Goal: Task Accomplishment & Management: Use online tool/utility

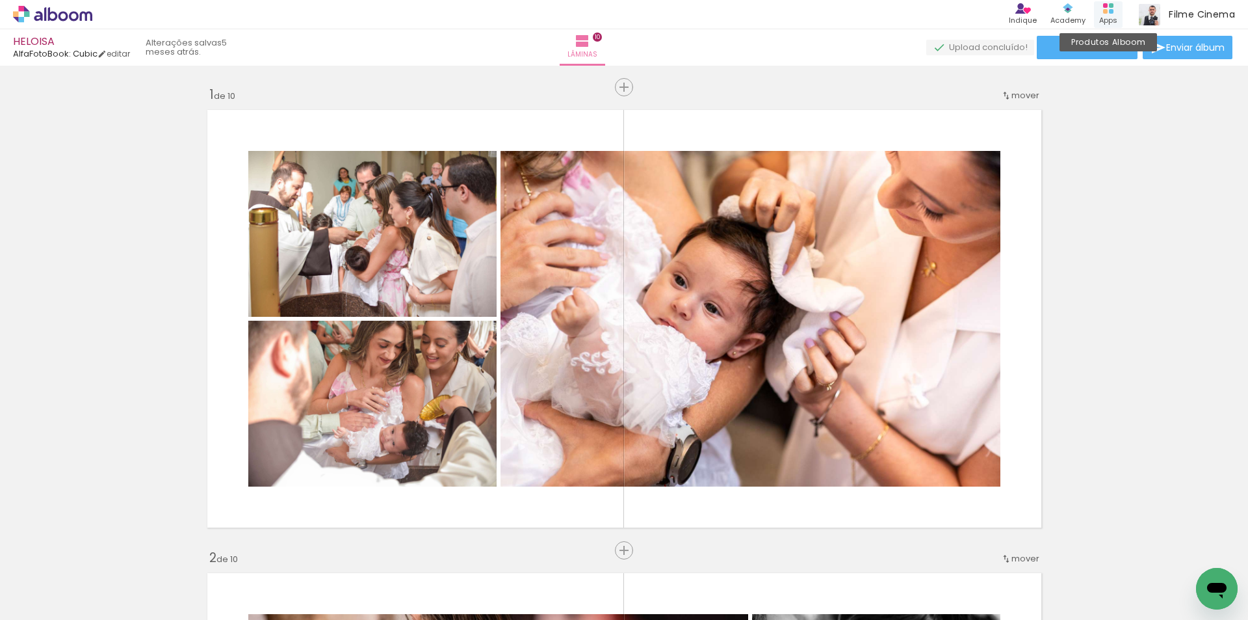
click at [1111, 7] on rect at bounding box center [1111, 5] width 5 height 5
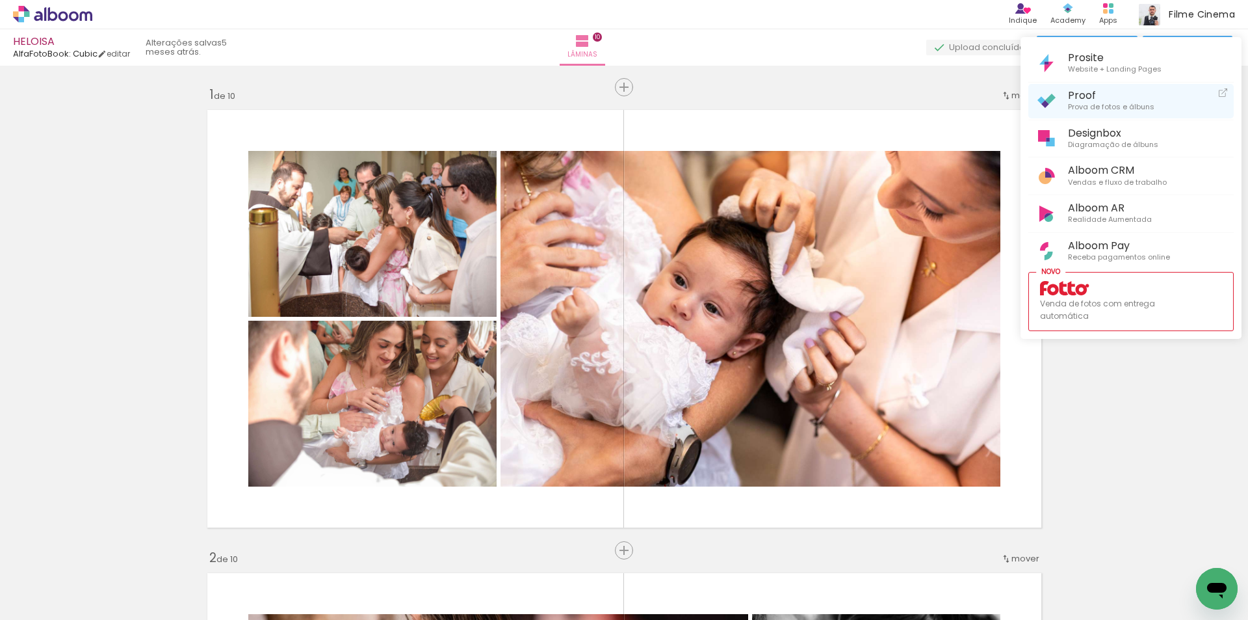
click at [1095, 88] on link "Proof Prova de fotos e álbuns" at bounding box center [1131, 101] width 205 height 34
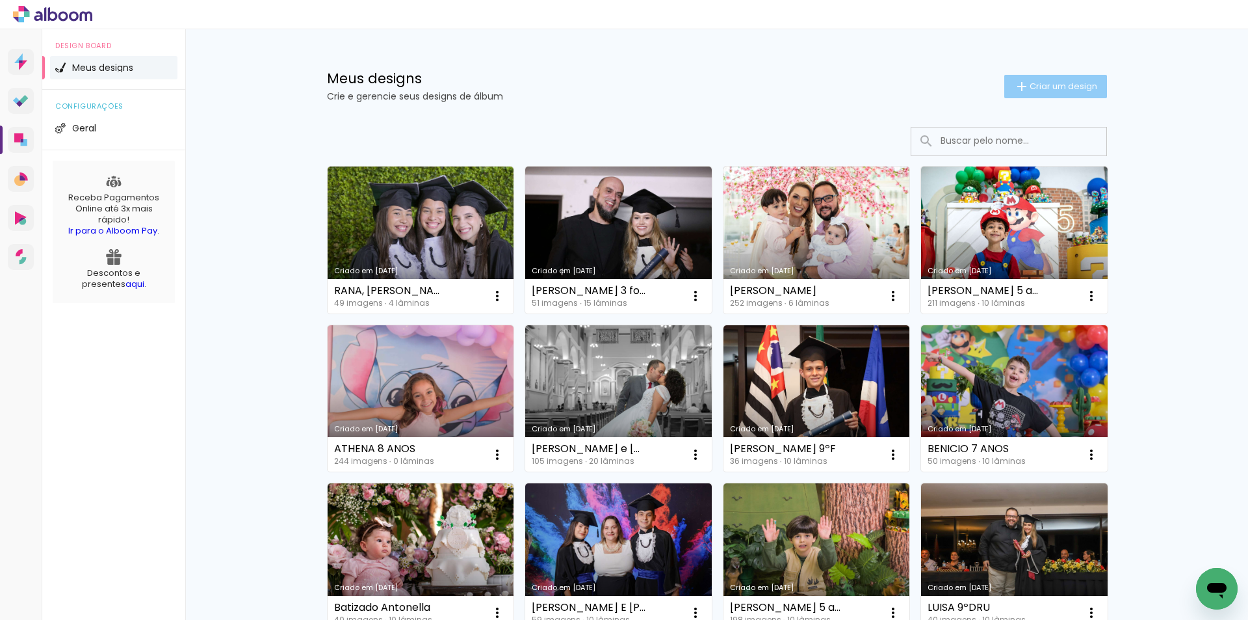
click at [1033, 85] on span "Criar um design" at bounding box center [1064, 86] width 68 height 8
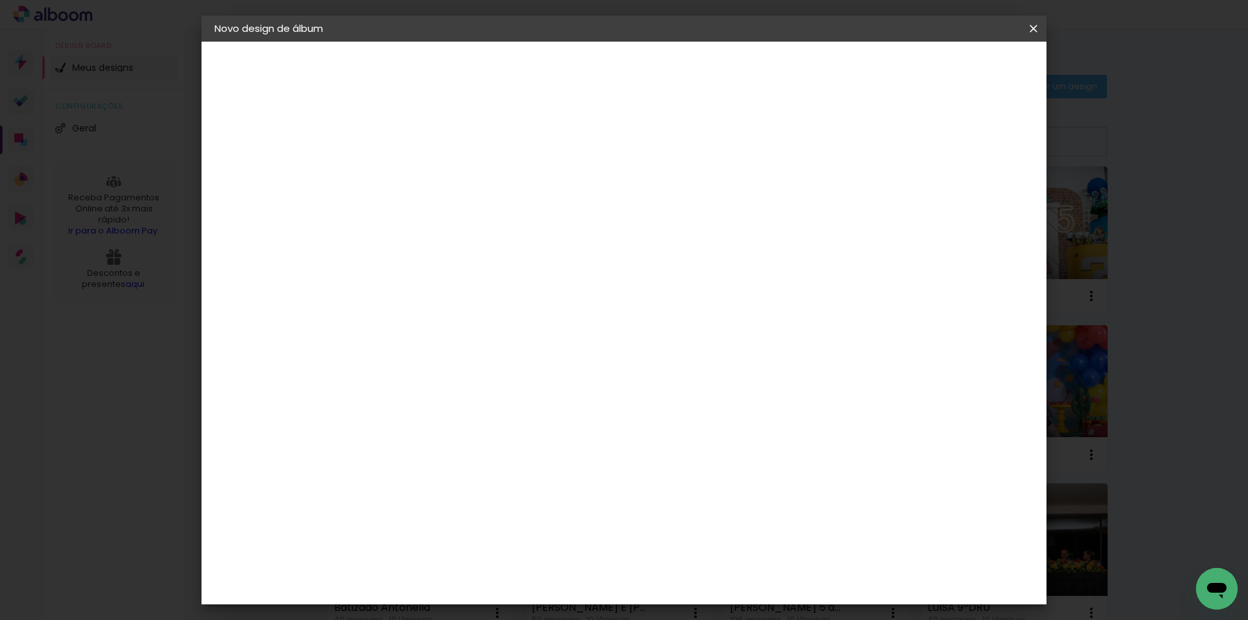
click at [427, 180] on input at bounding box center [427, 175] width 0 height 20
type input "[PERSON_NAME] 3º F"
type paper-input "[PERSON_NAME] 3º F"
click at [0, 0] on slot "Avançar" at bounding box center [0, 0] width 0 height 0
click at [467, 430] on div "AlfaFotoBook" at bounding box center [453, 435] width 69 height 10
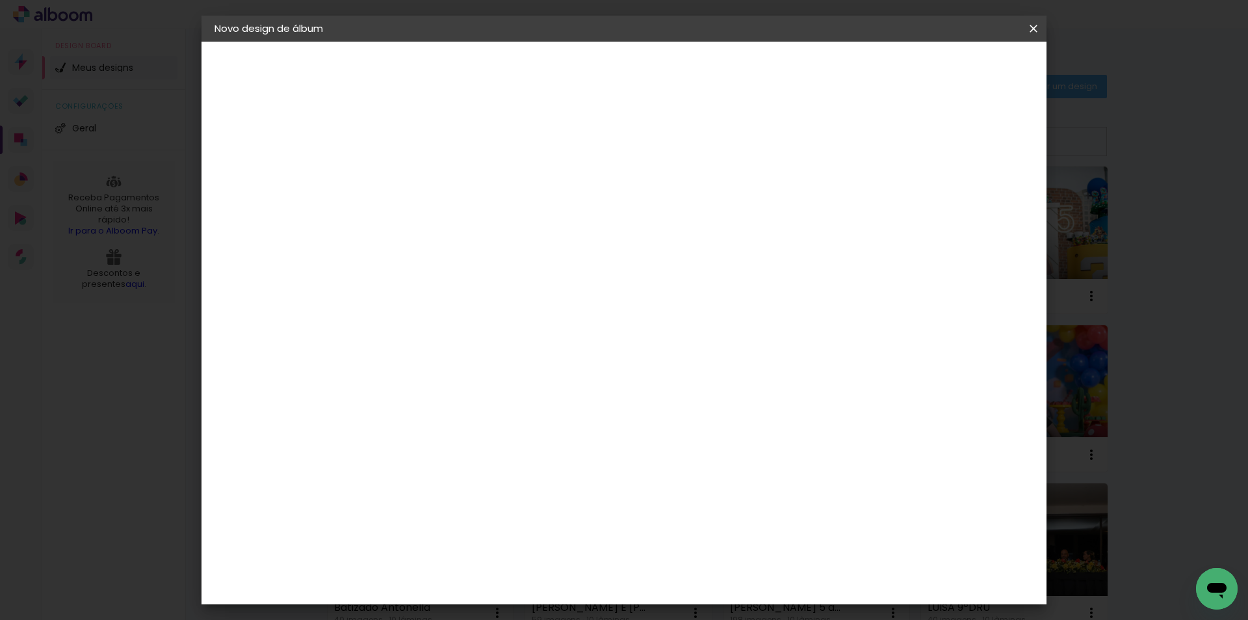
click at [0, 0] on slot "Avançar" at bounding box center [0, 0] width 0 height 0
click at [953, 72] on span "Iniciar design" at bounding box center [922, 68] width 59 height 9
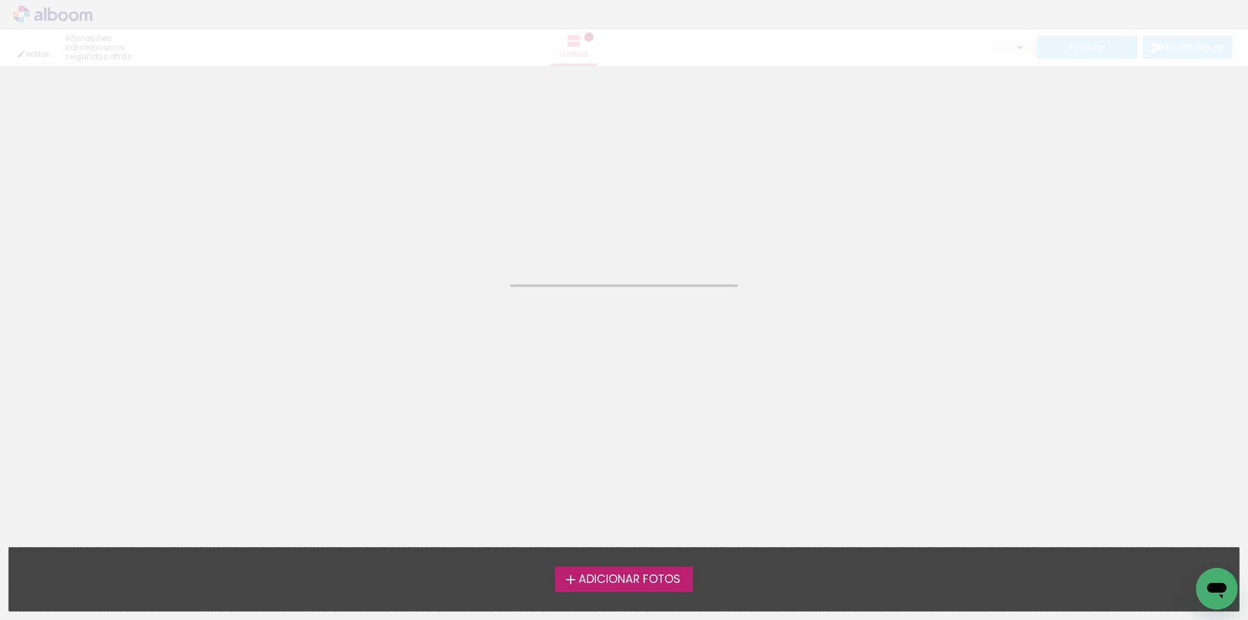
click at [646, 583] on span "Adicionar Fotos" at bounding box center [630, 579] width 102 height 12
click at [0, 0] on input "file" at bounding box center [0, 0] width 0 height 0
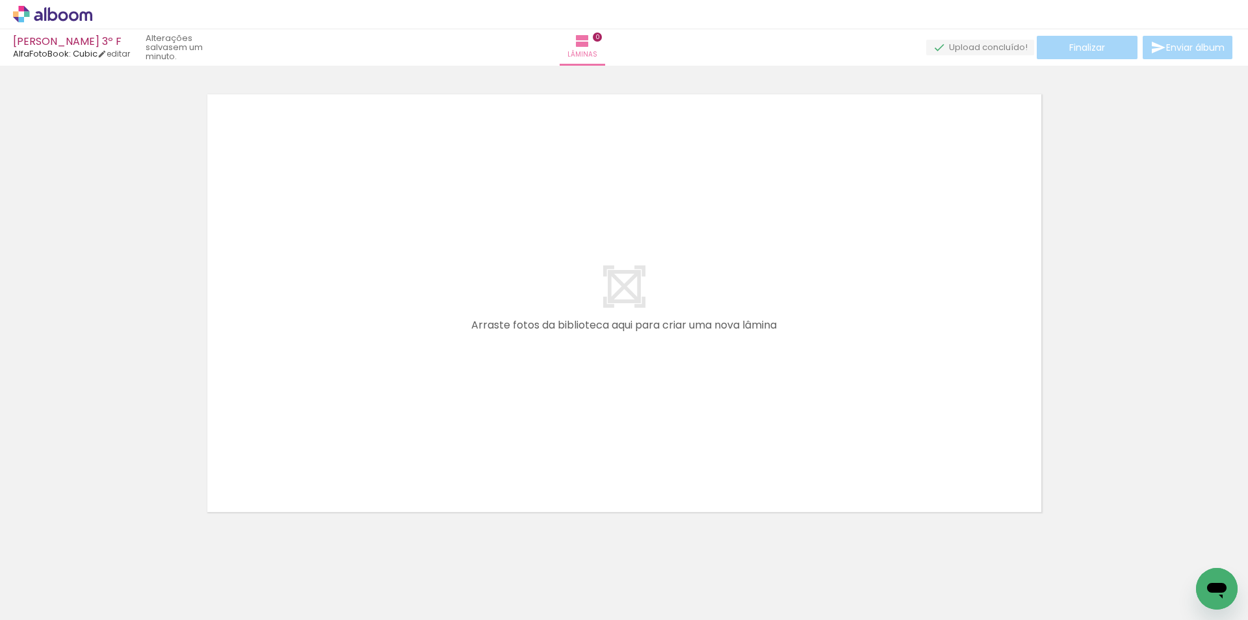
scroll to position [17, 0]
click at [25, 602] on iron-icon at bounding box center [19, 602] width 16 height 16
click at [0, 0] on input "file" at bounding box center [0, 0] width 0 height 0
click at [650, 168] on quentale-layouter at bounding box center [624, 301] width 847 height 430
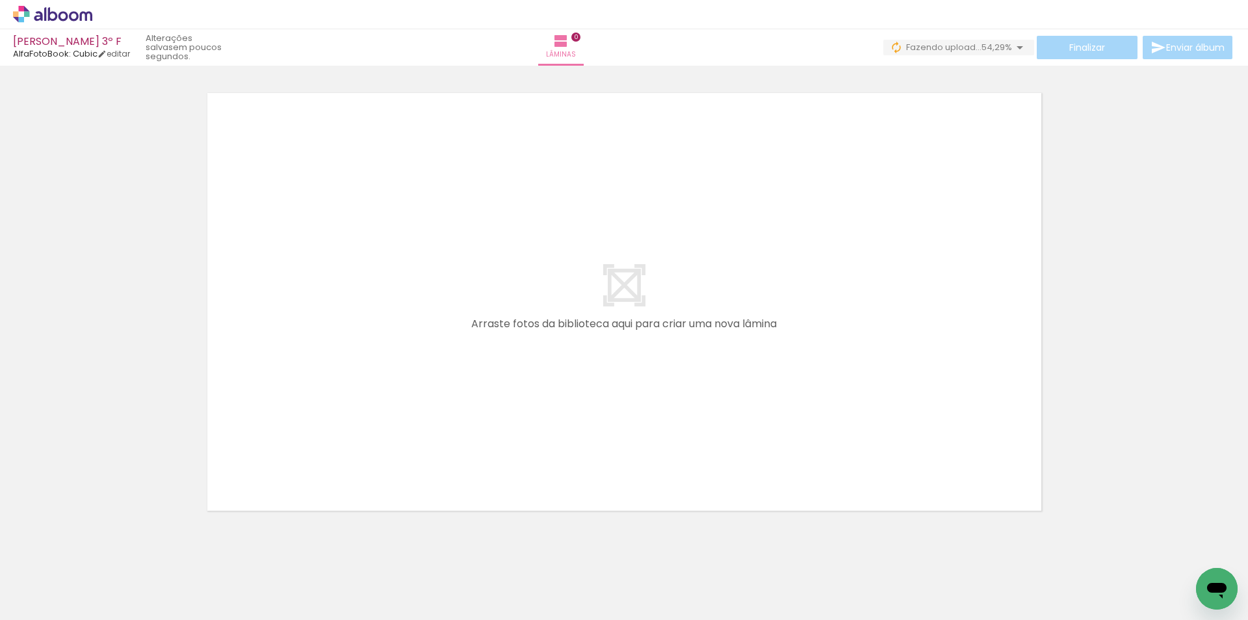
click at [601, 134] on quentale-layouter at bounding box center [624, 301] width 847 height 430
drag, startPoint x: 783, startPoint y: 581, endPoint x: 826, endPoint y: 563, distance: 46.4
click at [768, 380] on quentale-workspace at bounding box center [624, 310] width 1248 height 620
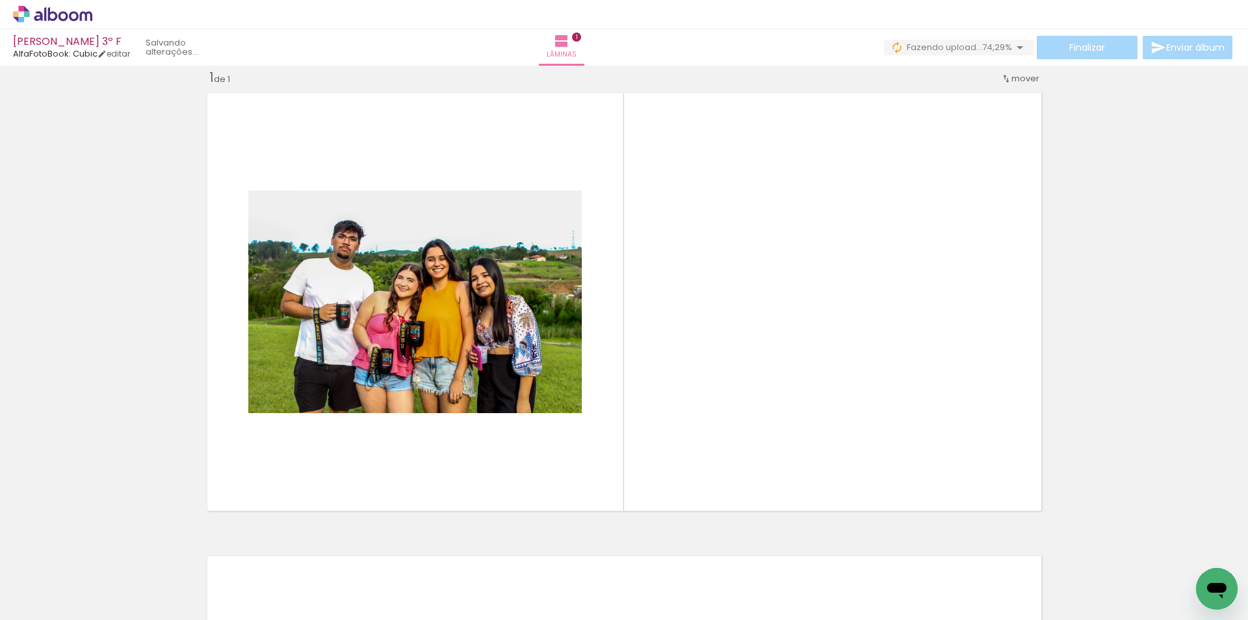
scroll to position [17, 0]
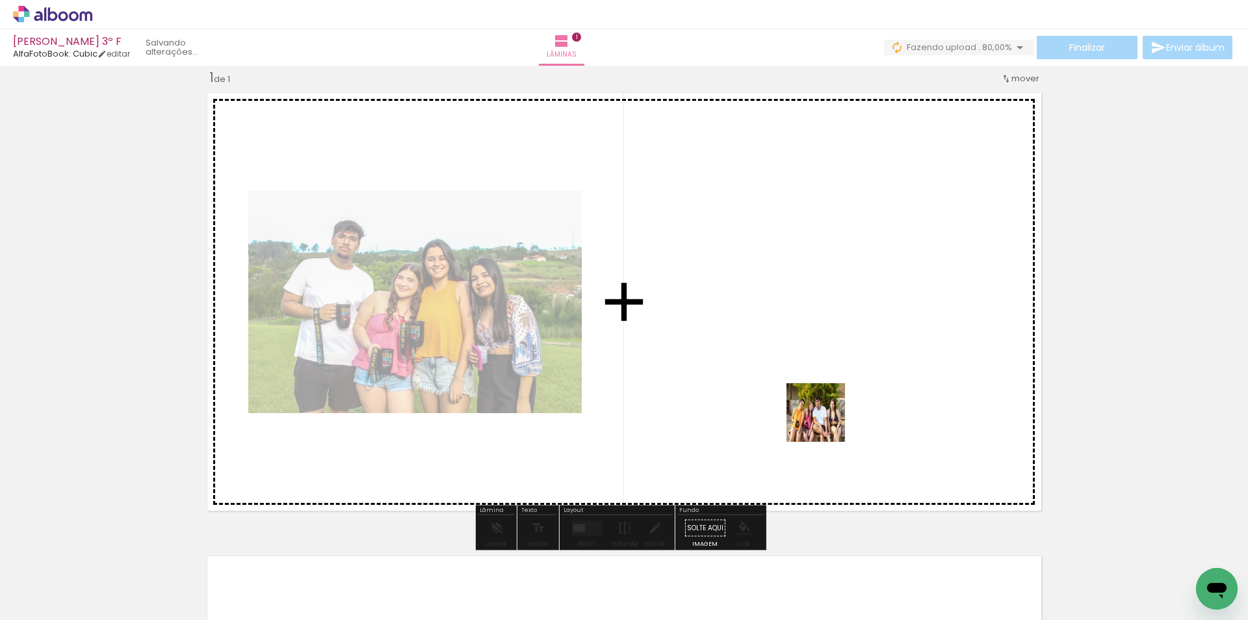
drag, startPoint x: 839, startPoint y: 577, endPoint x: 826, endPoint y: 422, distance: 155.3
click at [826, 422] on quentale-workspace at bounding box center [624, 310] width 1248 height 620
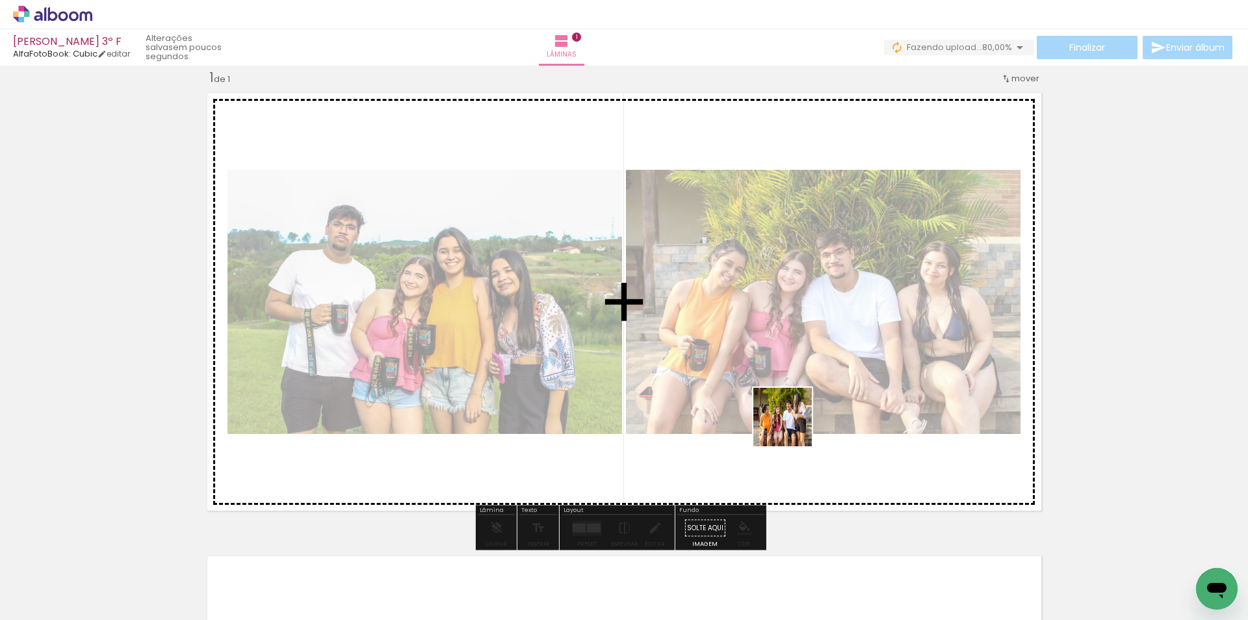
drag, startPoint x: 915, startPoint y: 581, endPoint x: 791, endPoint y: 427, distance: 198.4
click at [791, 427] on quentale-workspace at bounding box center [624, 310] width 1248 height 620
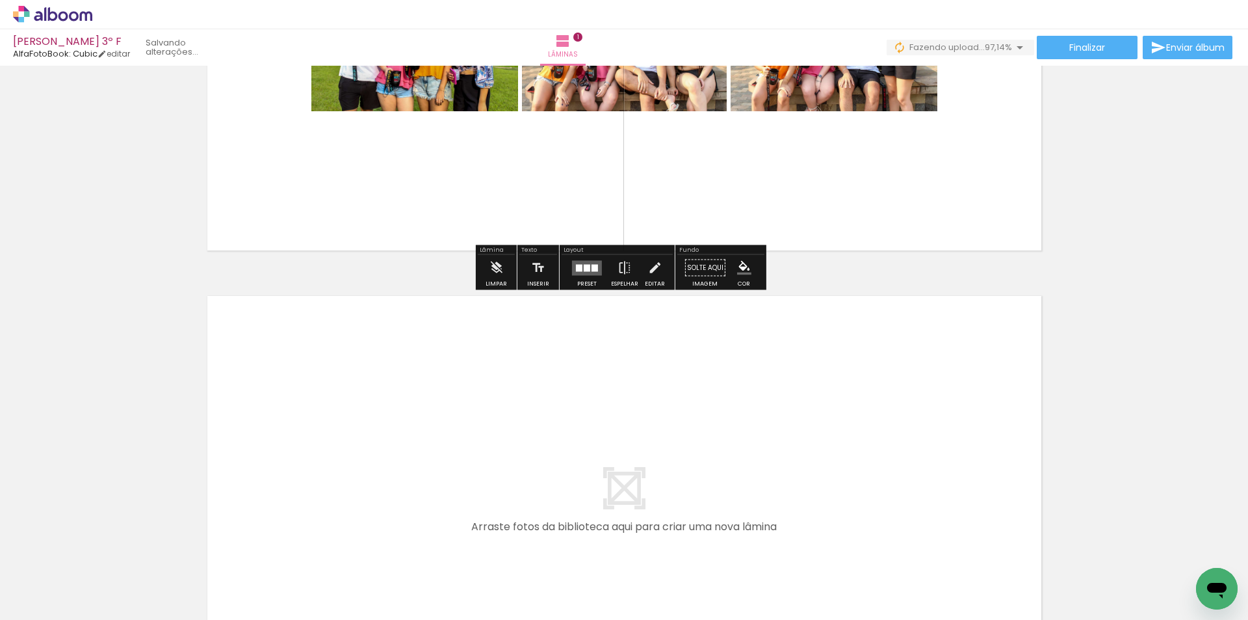
scroll to position [472, 0]
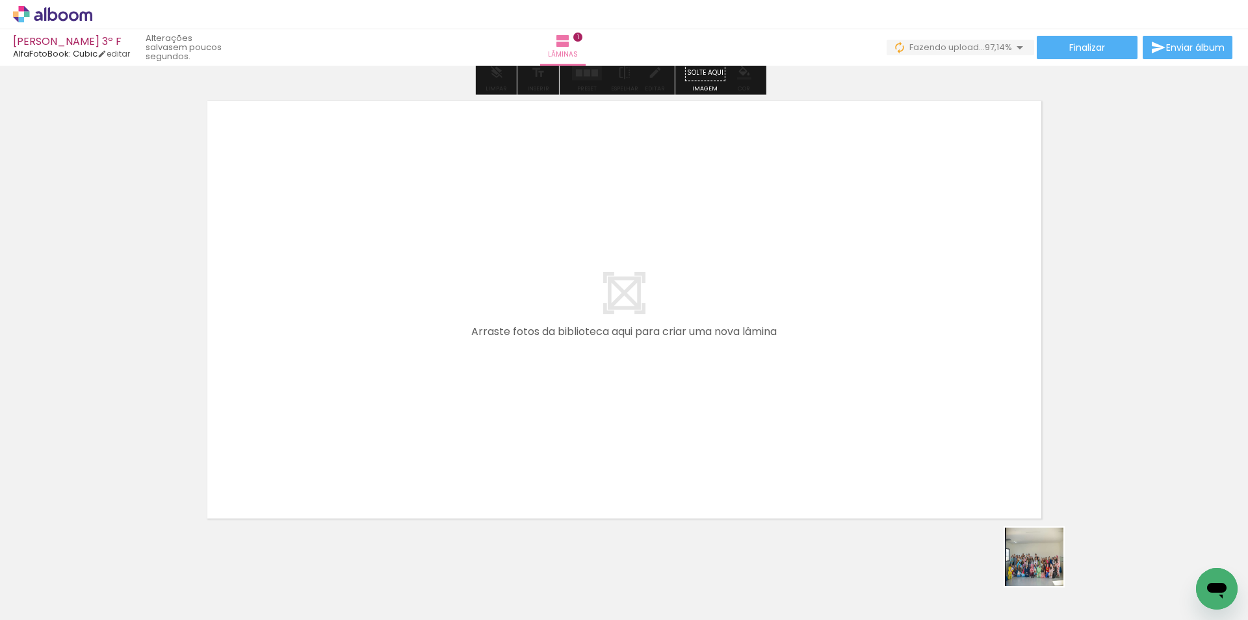
drag, startPoint x: 1055, startPoint y: 588, endPoint x: 1112, endPoint y: 565, distance: 61.6
click at [912, 424] on quentale-workspace at bounding box center [624, 310] width 1248 height 620
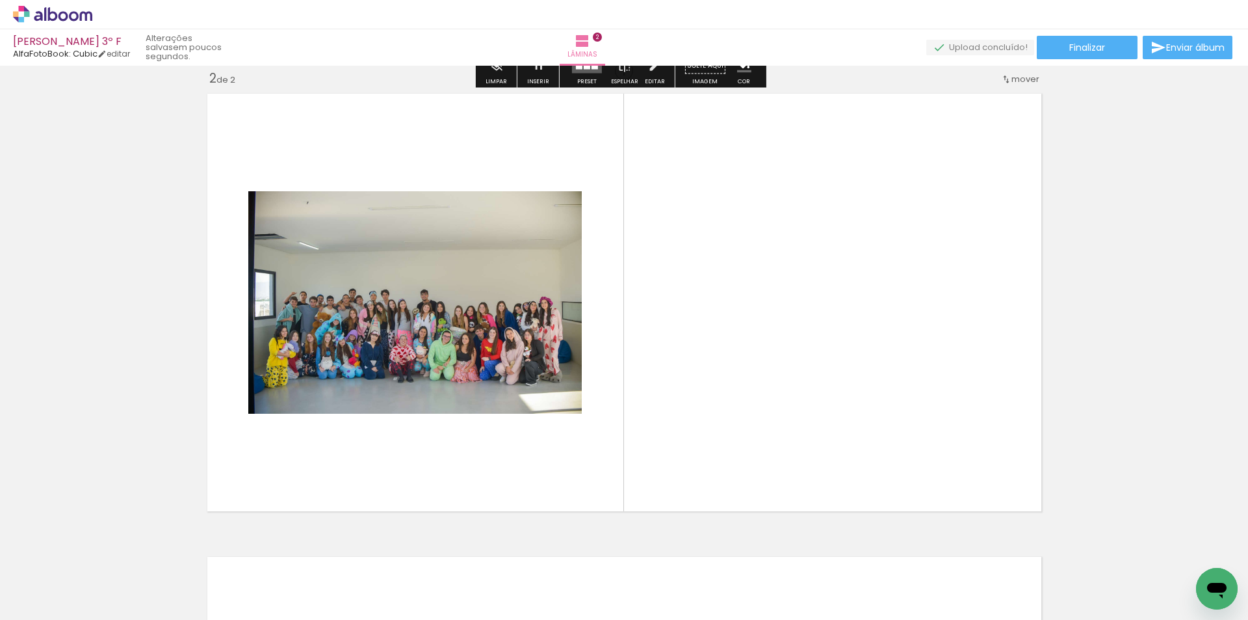
scroll to position [480, 0]
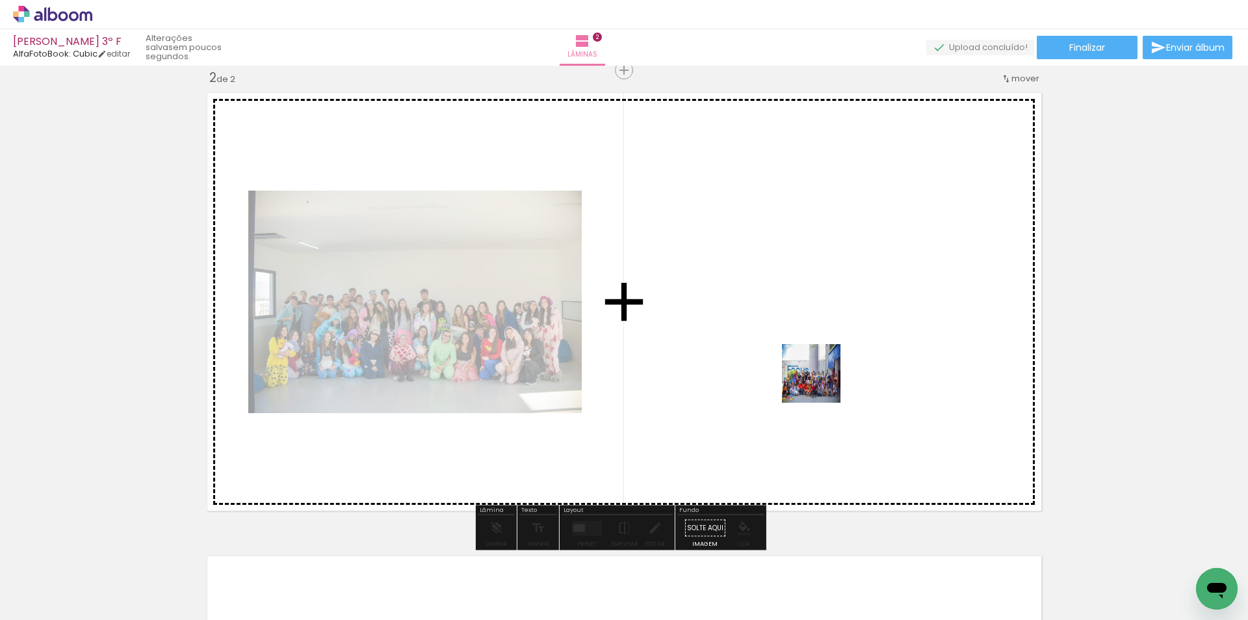
drag, startPoint x: 1034, startPoint y: 491, endPoint x: 821, endPoint y: 383, distance: 238.4
click at [821, 383] on quentale-workspace at bounding box center [624, 310] width 1248 height 620
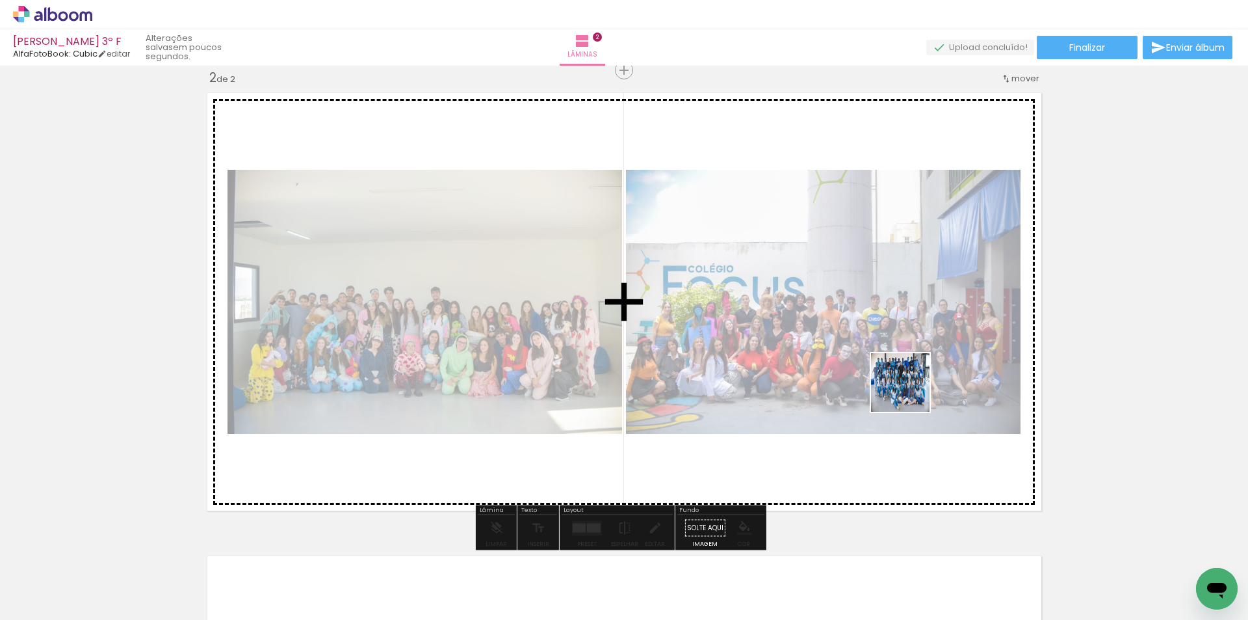
drag, startPoint x: 1179, startPoint y: 573, endPoint x: 915, endPoint y: 454, distance: 289.0
click at [909, 391] on quentale-workspace at bounding box center [624, 310] width 1248 height 620
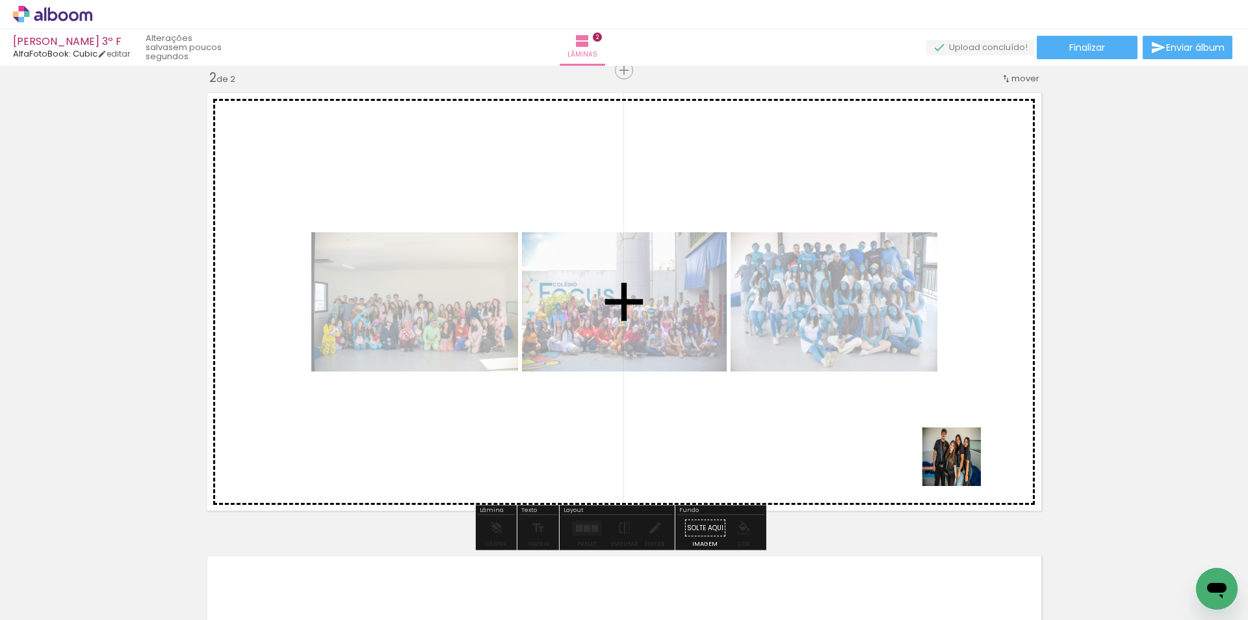
drag, startPoint x: 962, startPoint y: 466, endPoint x: 952, endPoint y: 454, distance: 15.2
click at [952, 454] on quentale-workspace at bounding box center [624, 310] width 1248 height 620
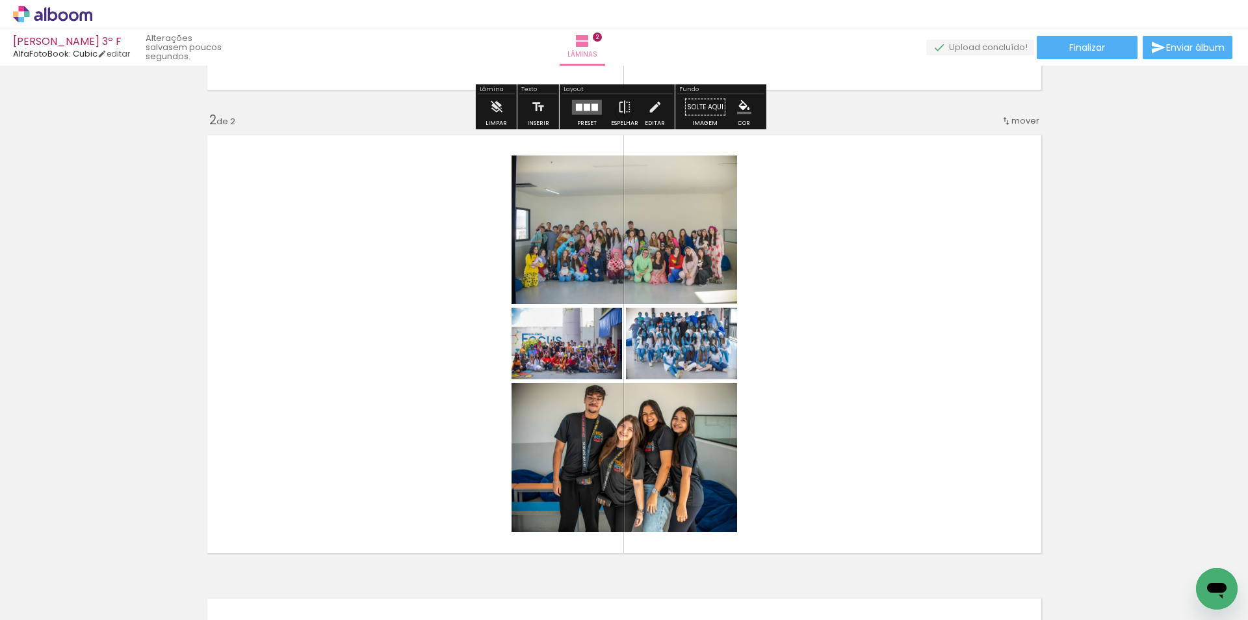
scroll to position [415, 0]
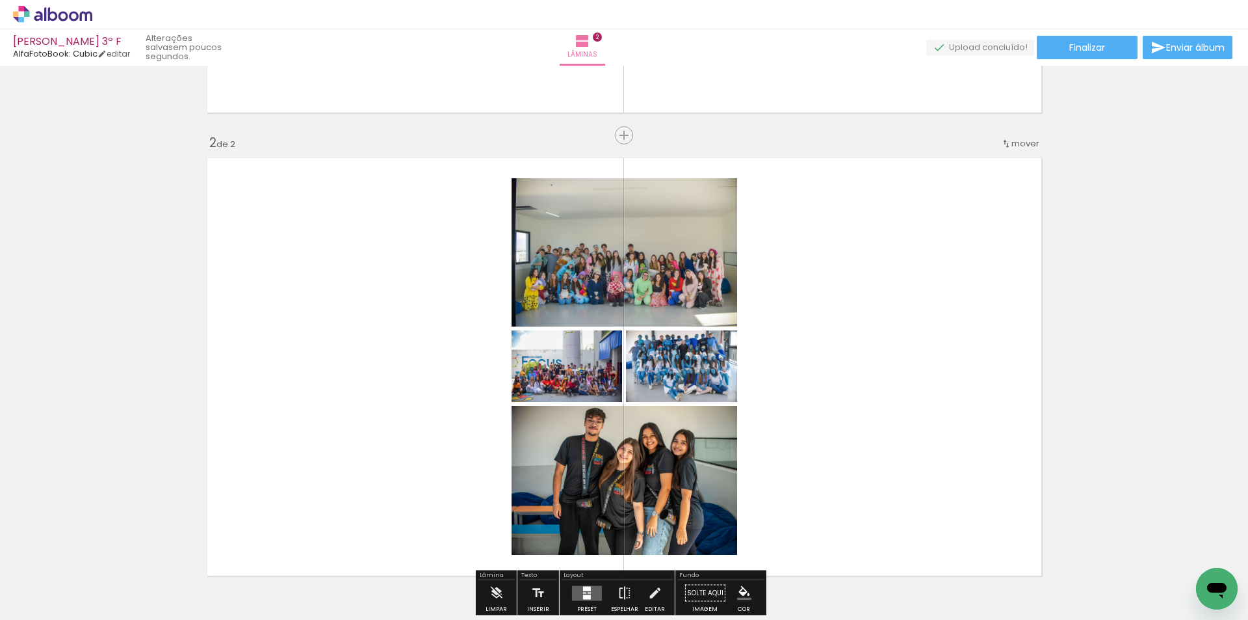
click at [1012, 148] on span "mover" at bounding box center [1026, 143] width 28 height 12
click at [999, 137] on paper-item "antes da 1" at bounding box center [987, 141] width 99 height 21
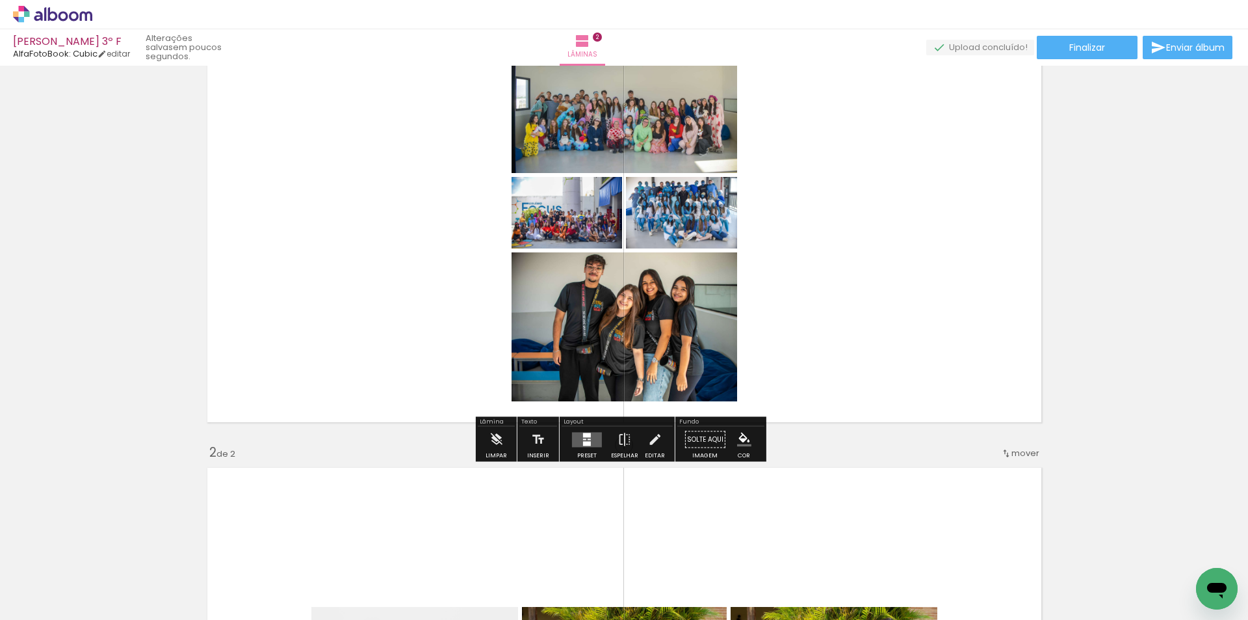
scroll to position [17, 0]
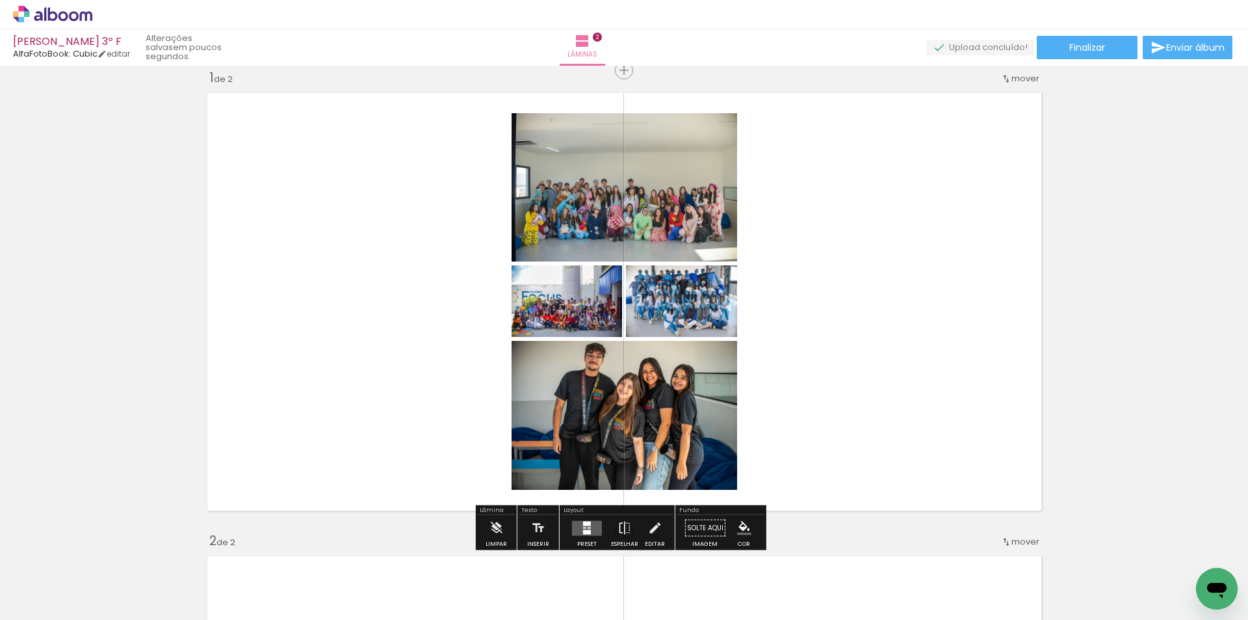
click at [591, 531] on quentale-layouter at bounding box center [587, 527] width 30 height 15
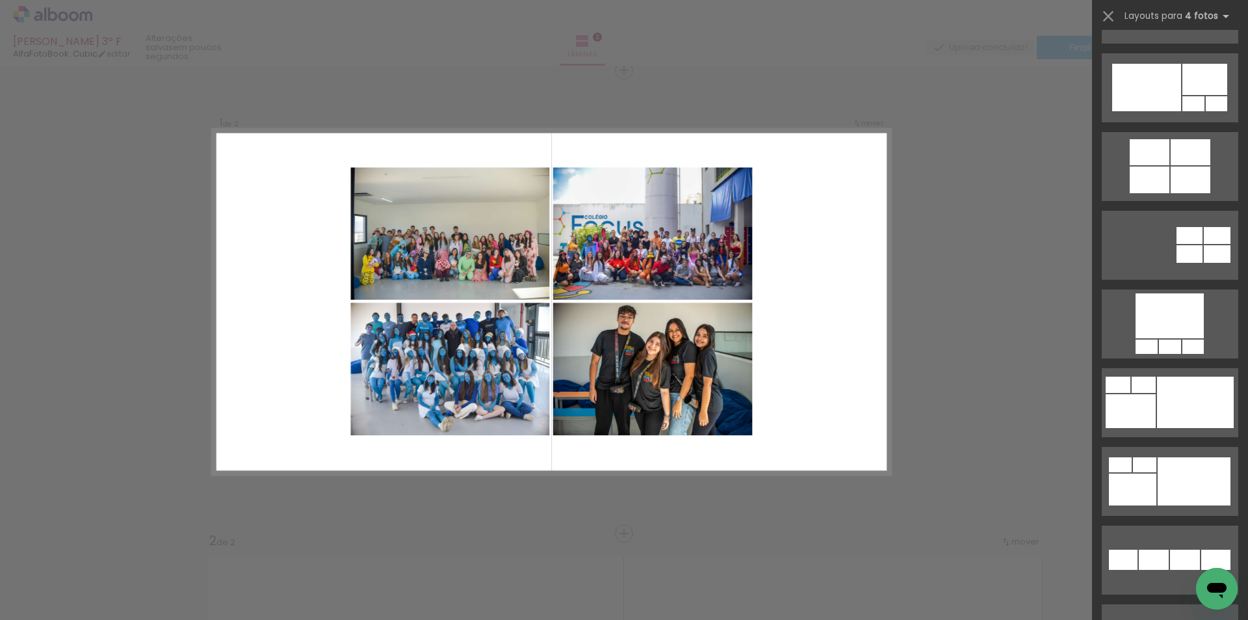
scroll to position [910, 0]
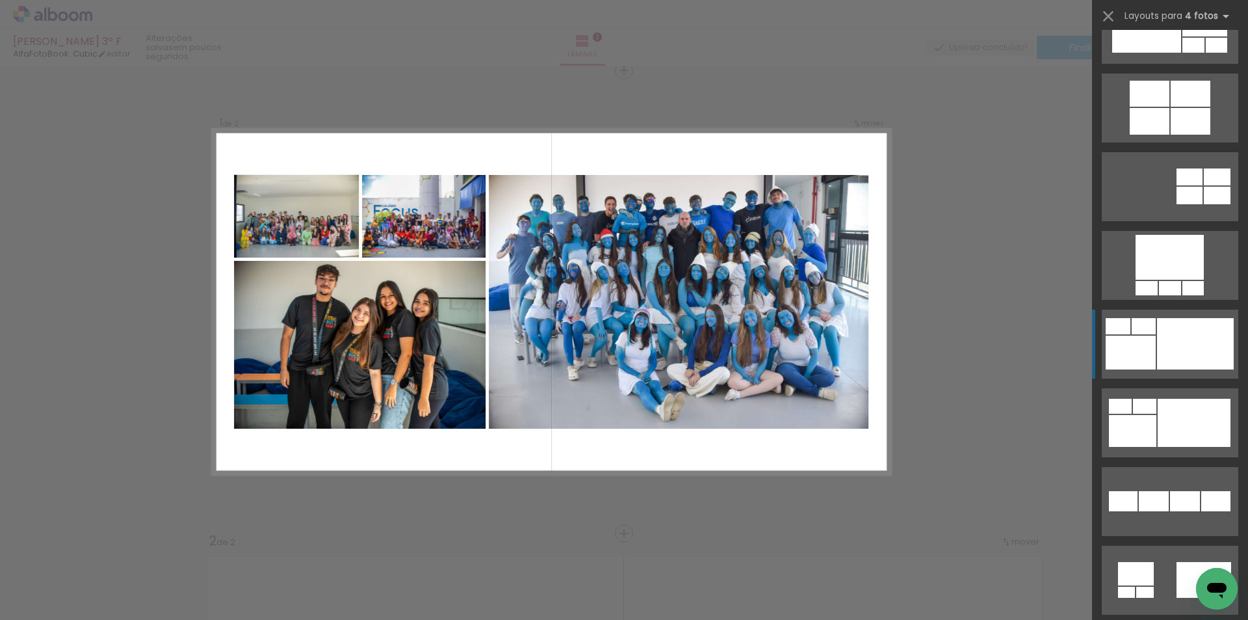
click at [1166, 331] on div at bounding box center [1195, 343] width 77 height 51
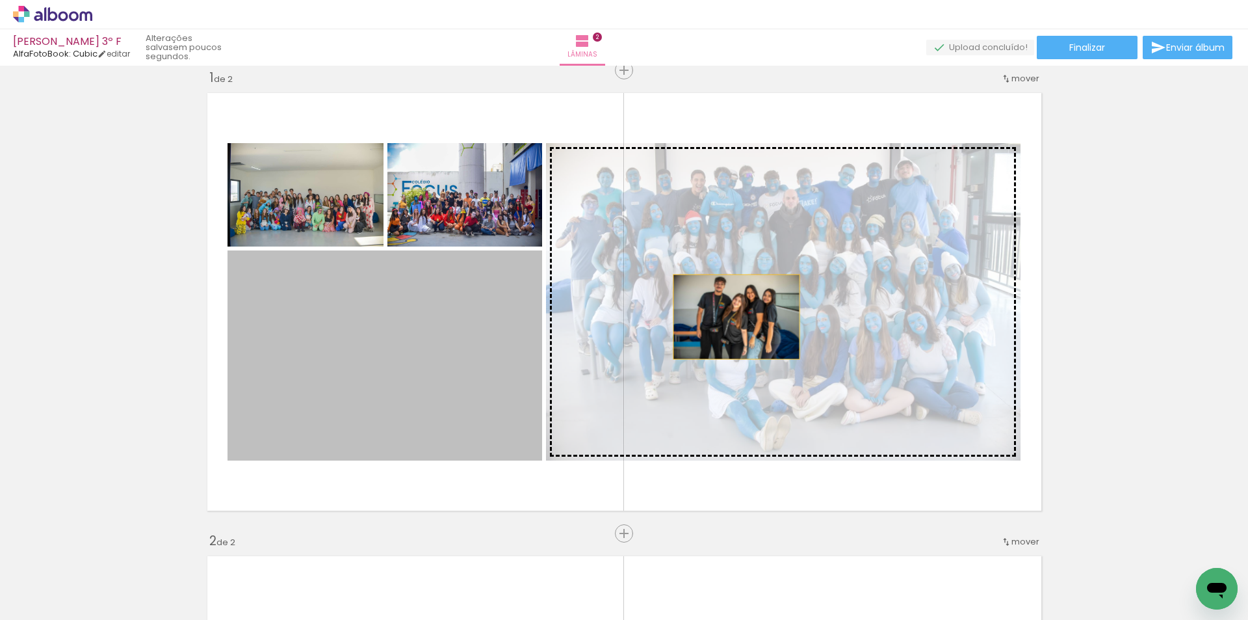
drag, startPoint x: 724, startPoint y: 319, endPoint x: 731, endPoint y: 317, distance: 7.6
click at [0, 0] on slot at bounding box center [0, 0] width 0 height 0
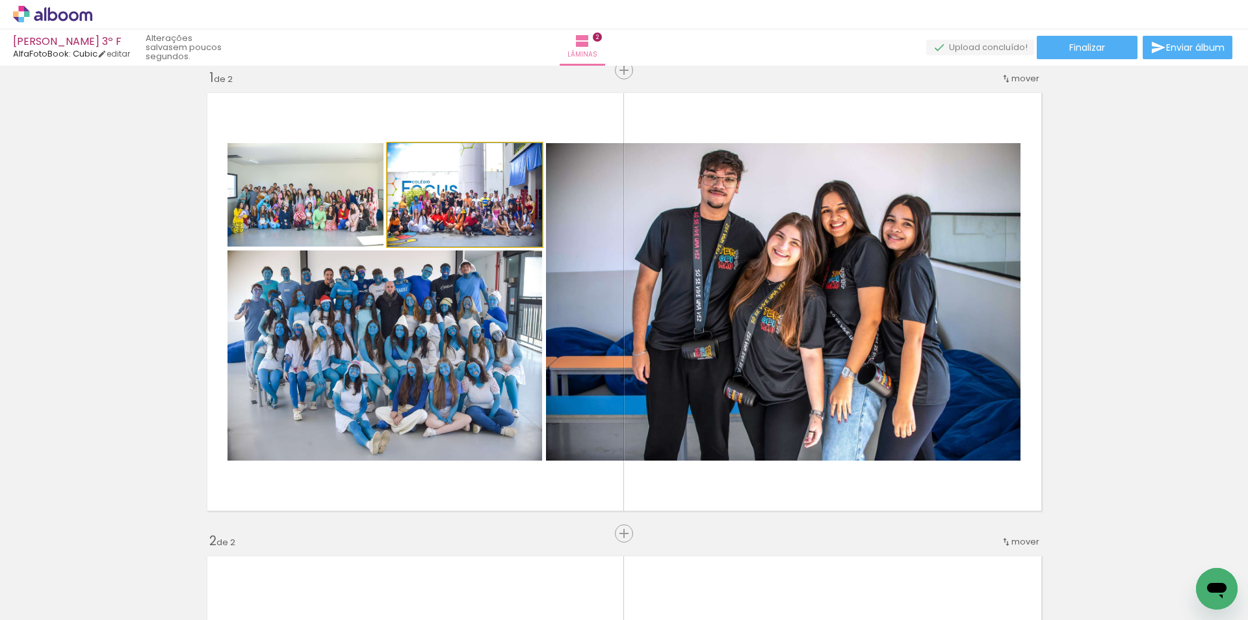
drag, startPoint x: 481, startPoint y: 200, endPoint x: 432, endPoint y: 344, distance: 152.4
click at [0, 0] on slot at bounding box center [0, 0] width 0 height 0
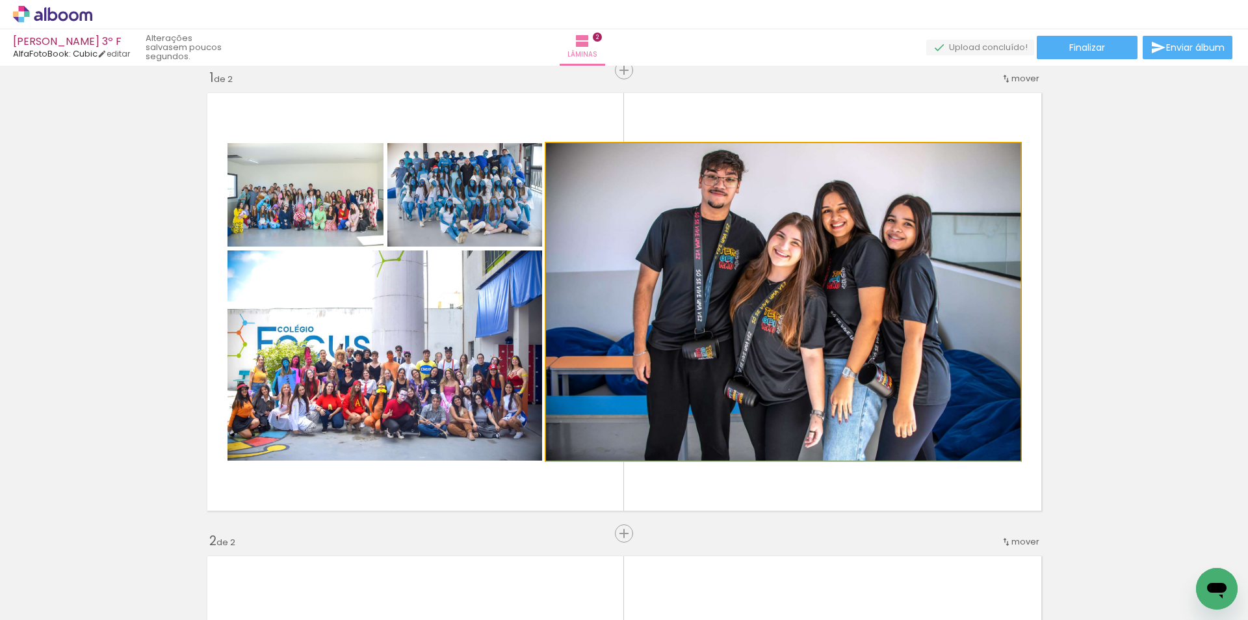
drag, startPoint x: 805, startPoint y: 291, endPoint x: 810, endPoint y: 307, distance: 16.4
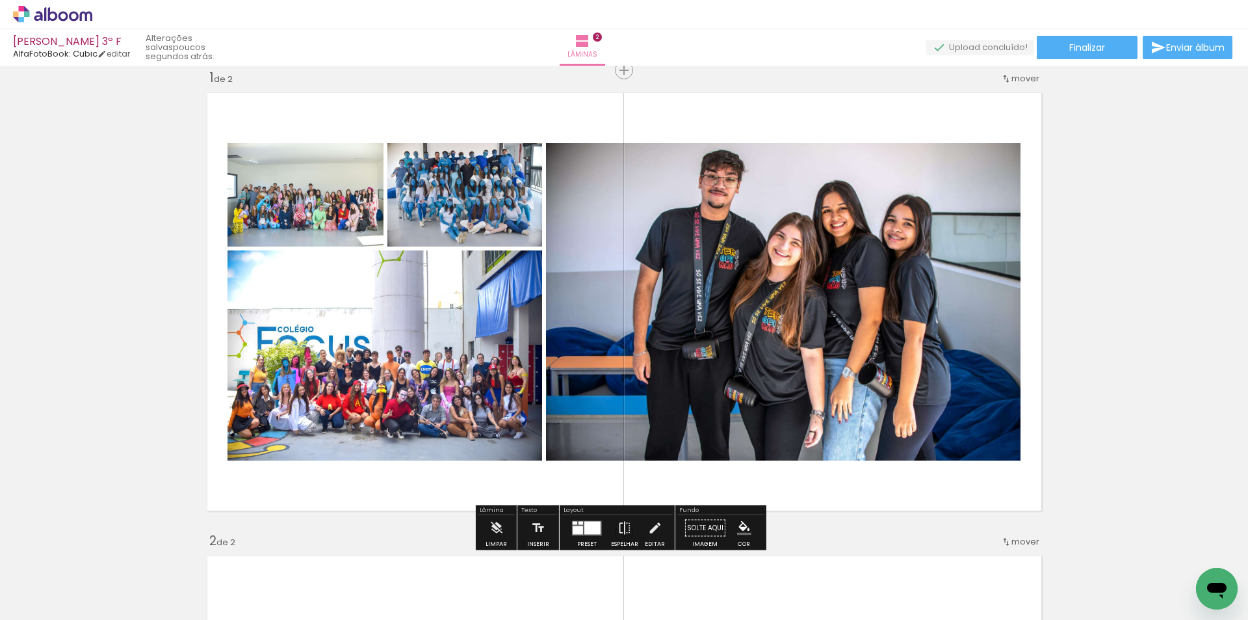
click at [40, 609] on span "Adicionar Fotos" at bounding box center [46, 602] width 39 height 14
click at [0, 0] on input "file" at bounding box center [0, 0] width 0 height 0
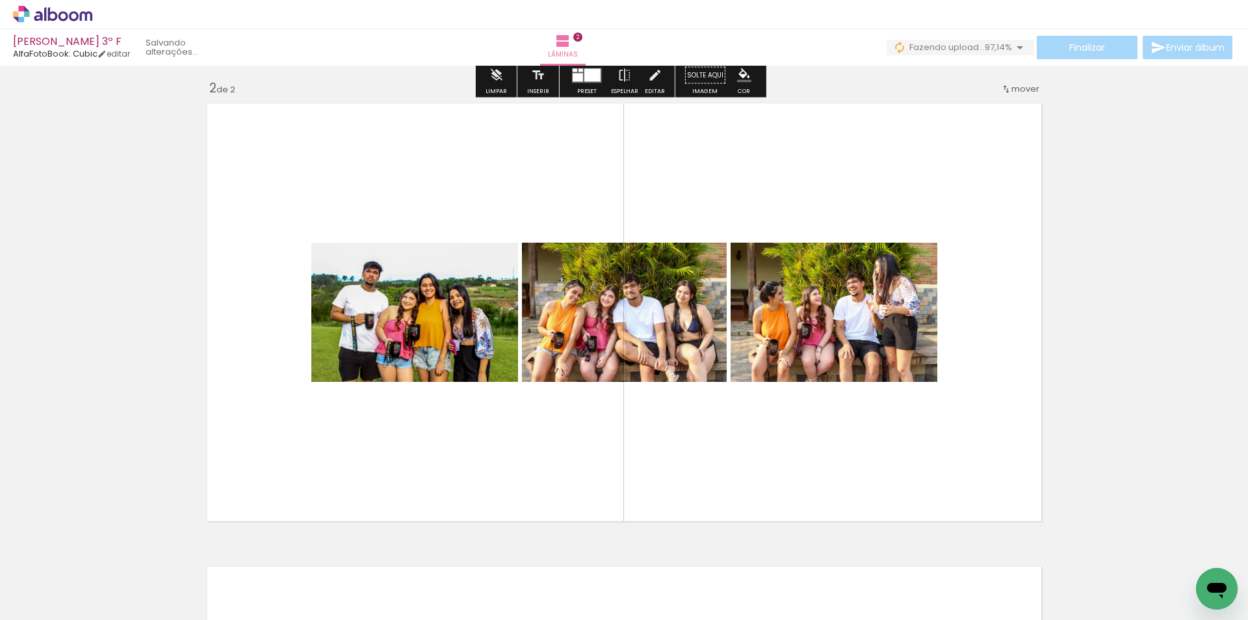
scroll to position [472, 0]
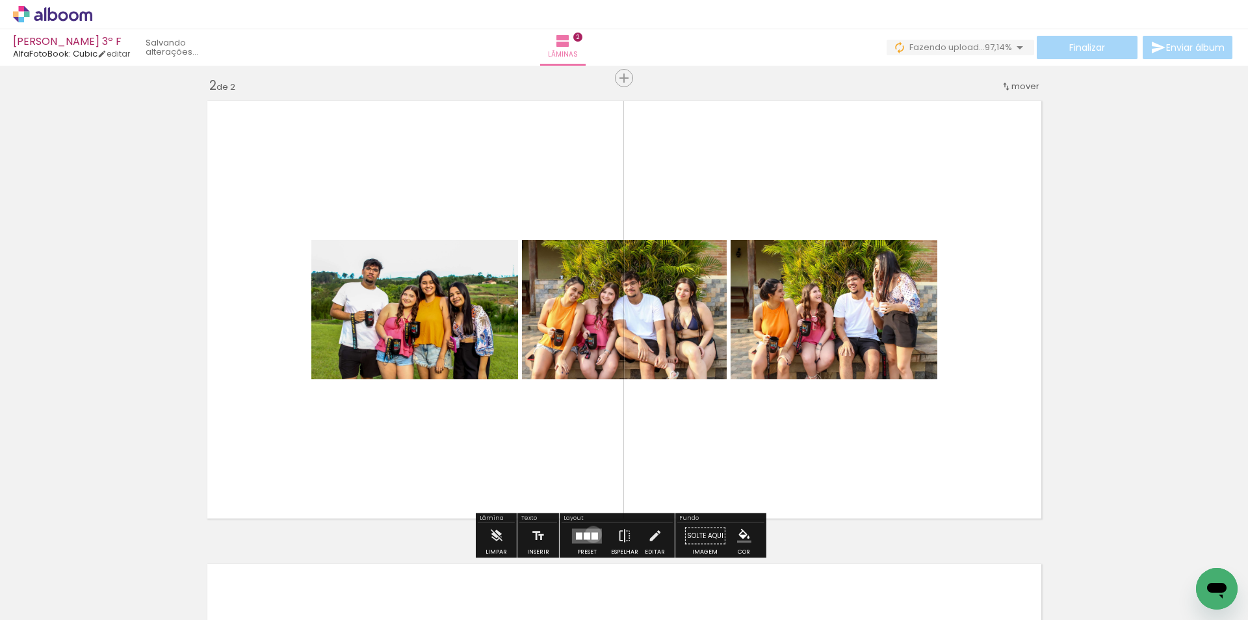
click at [592, 534] on div at bounding box center [595, 535] width 7 height 7
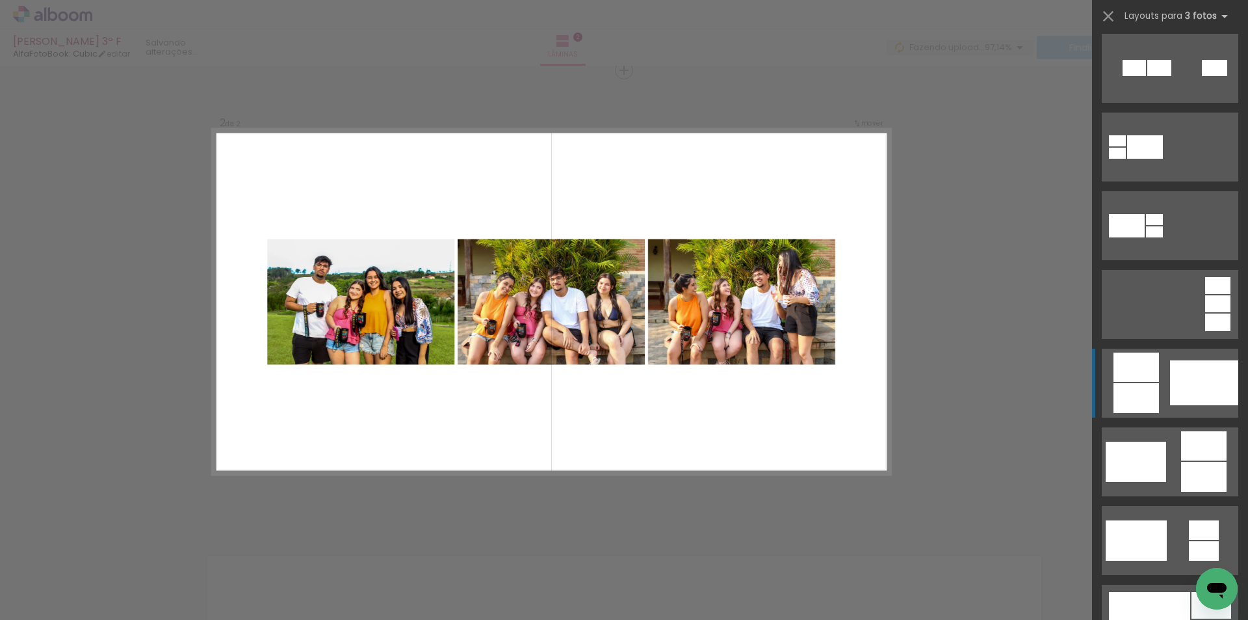
scroll to position [325, 0]
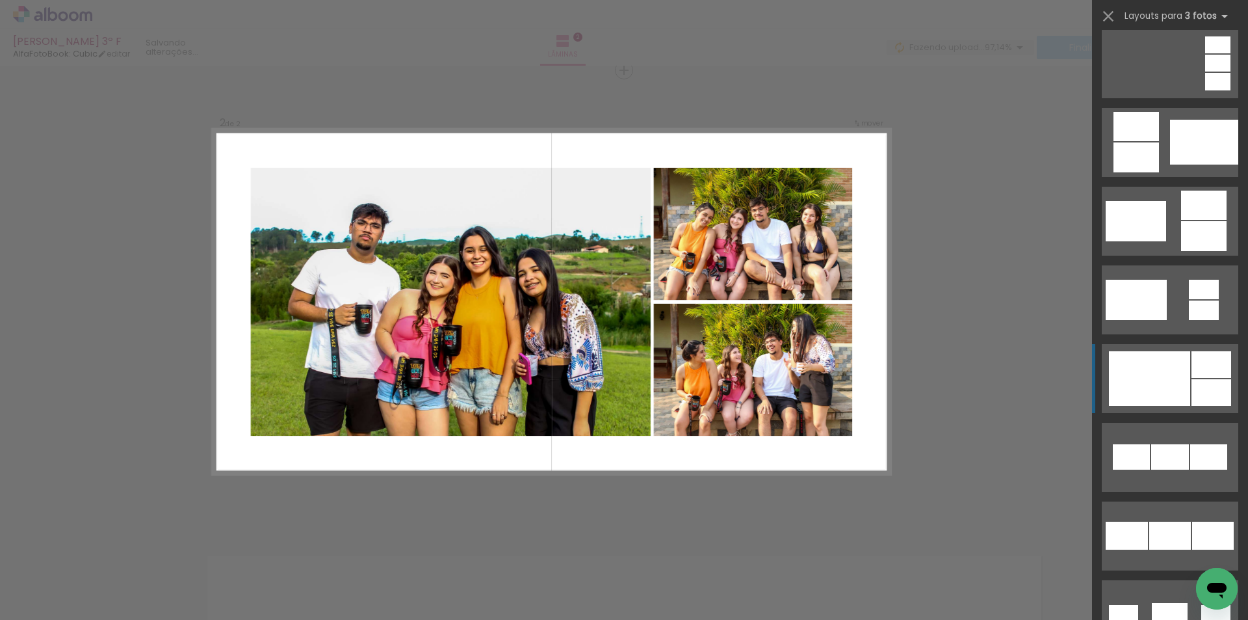
click at [1165, 371] on div at bounding box center [1149, 378] width 81 height 55
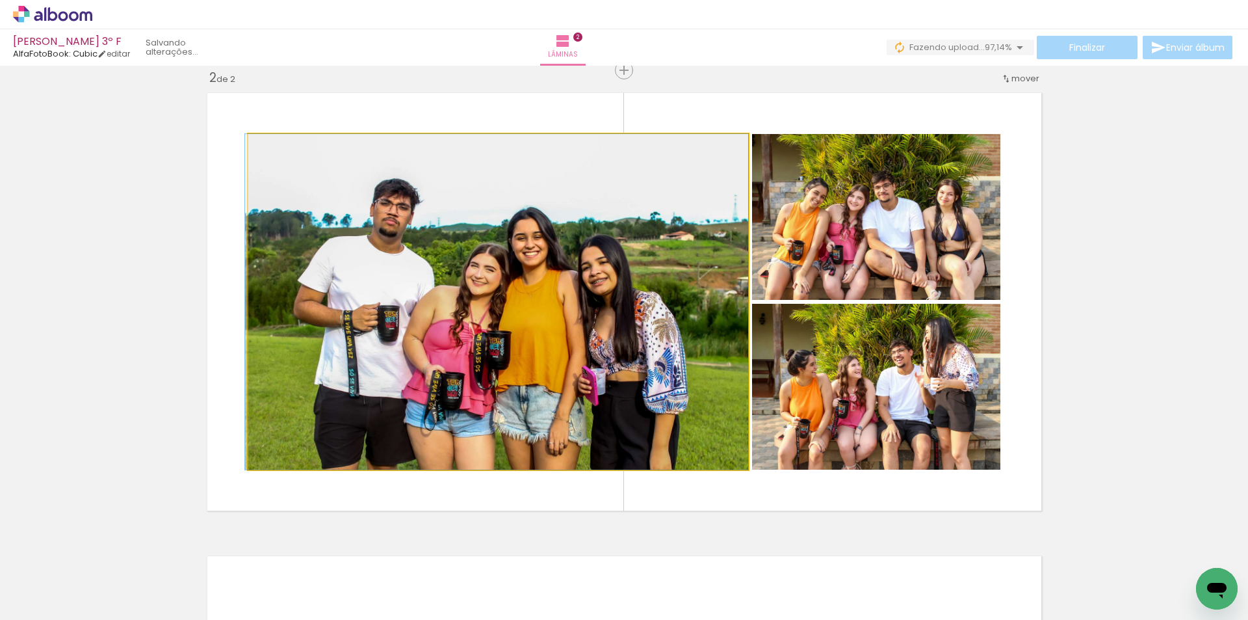
drag, startPoint x: 550, startPoint y: 315, endPoint x: 513, endPoint y: 311, distance: 37.3
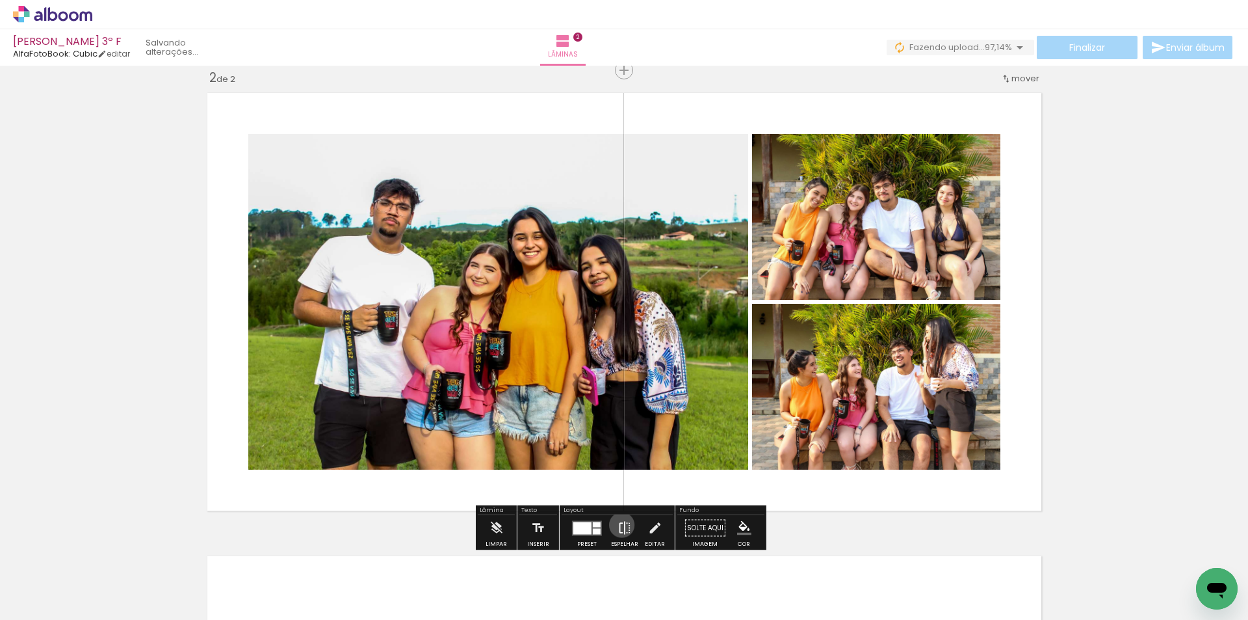
click at [619, 525] on iron-icon at bounding box center [625, 528] width 14 height 26
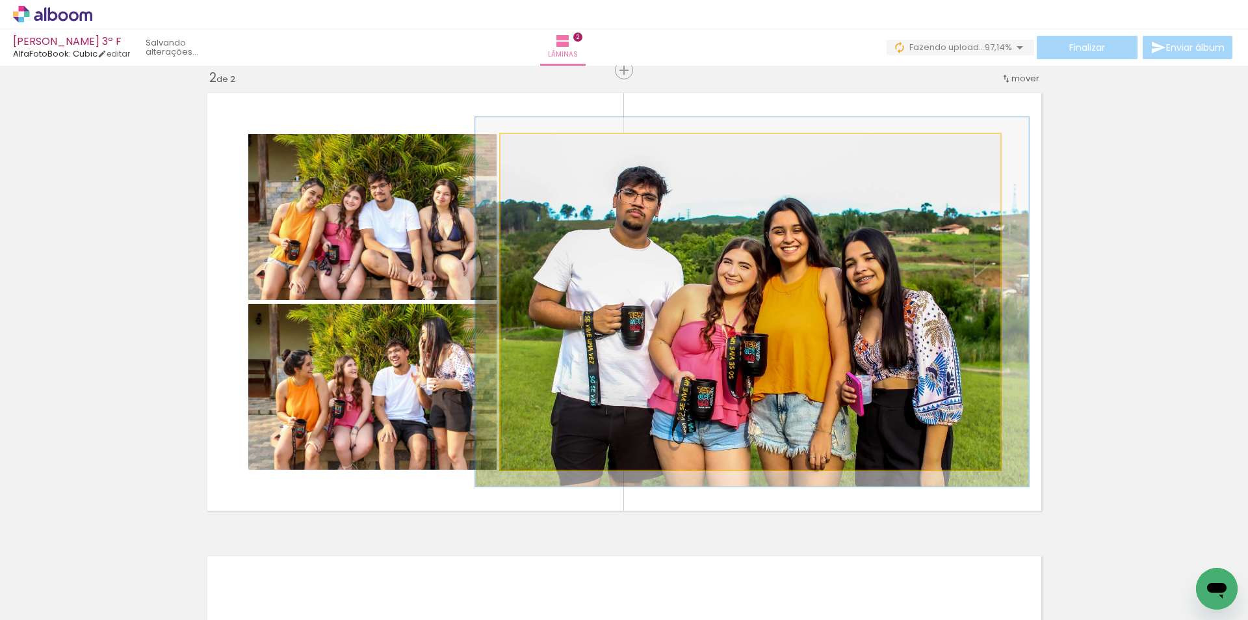
type paper-slider "110"
click at [531, 150] on div at bounding box center [535, 148] width 12 height 12
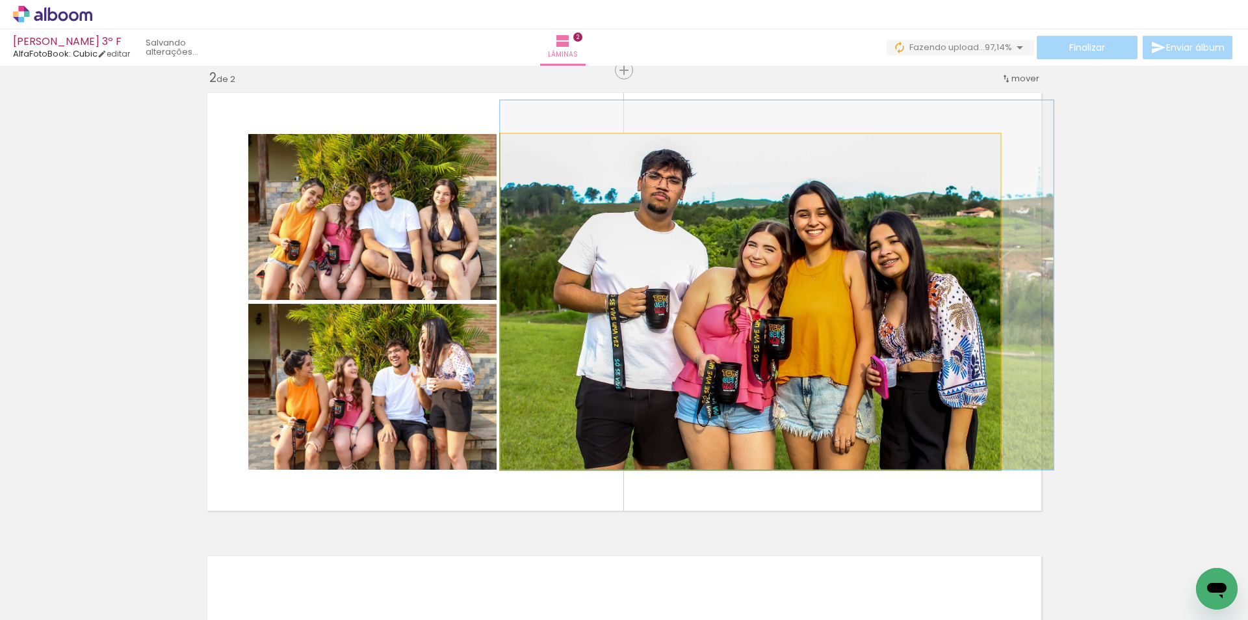
drag, startPoint x: 731, startPoint y: 304, endPoint x: 856, endPoint y: 260, distance: 132.8
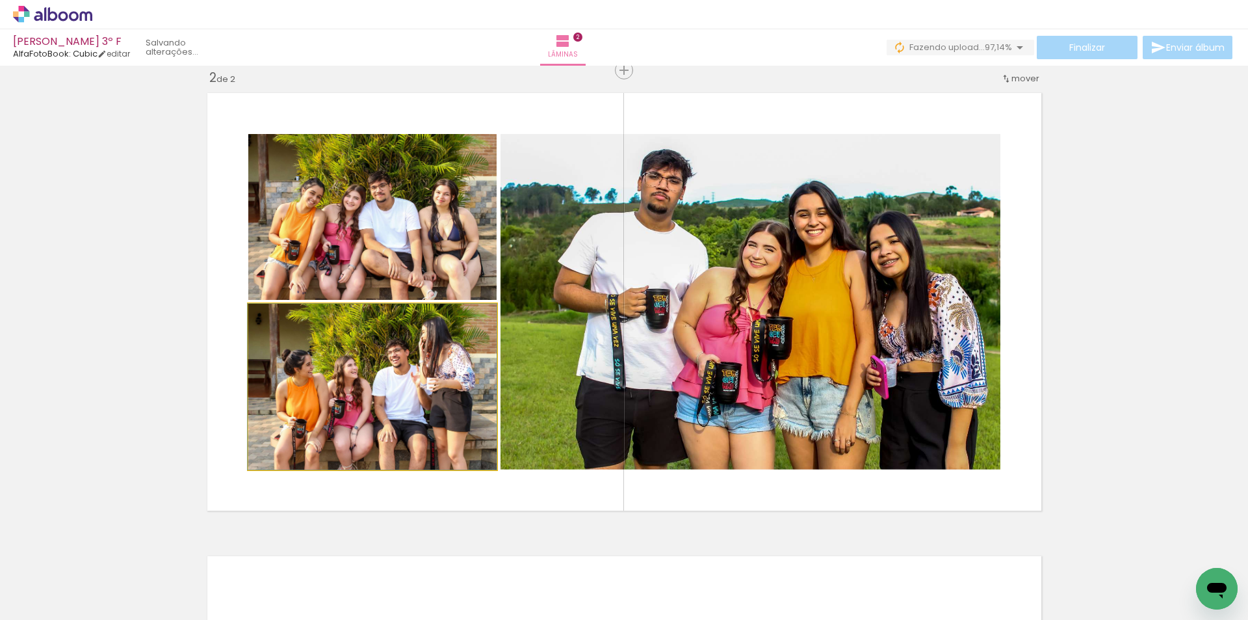
drag, startPoint x: 424, startPoint y: 408, endPoint x: 424, endPoint y: 380, distance: 28.0
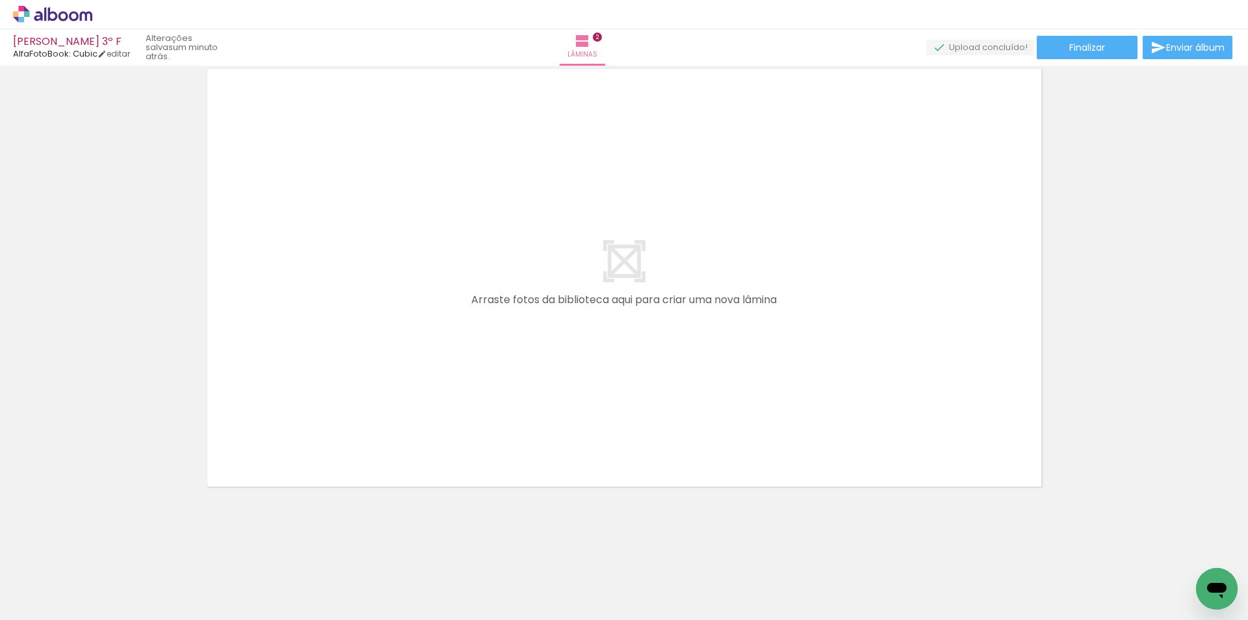
scroll to position [0, 349]
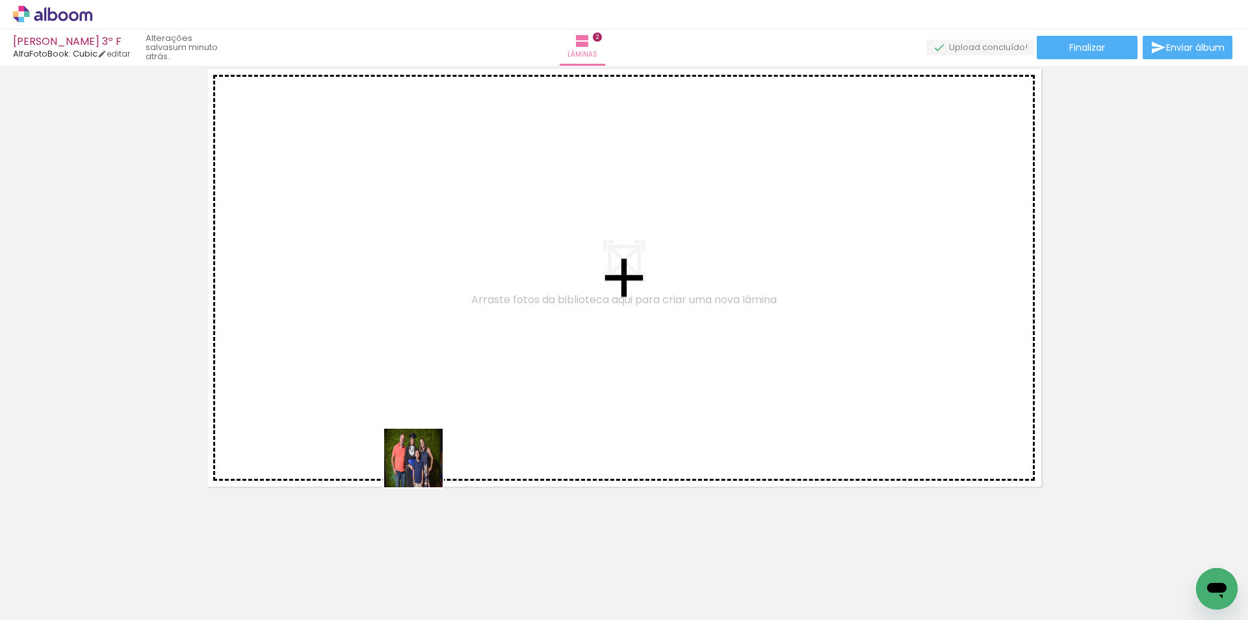
drag, startPoint x: 422, startPoint y: 575, endPoint x: 311, endPoint y: 537, distance: 116.8
click at [423, 442] on quentale-workspace at bounding box center [624, 310] width 1248 height 620
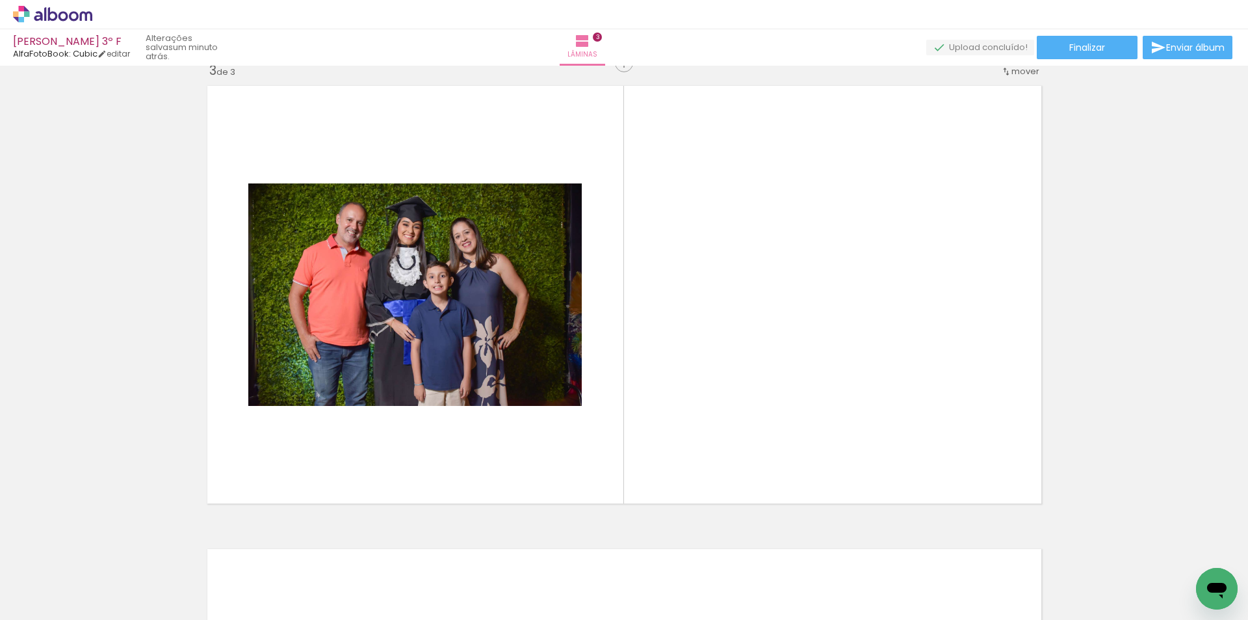
scroll to position [943, 0]
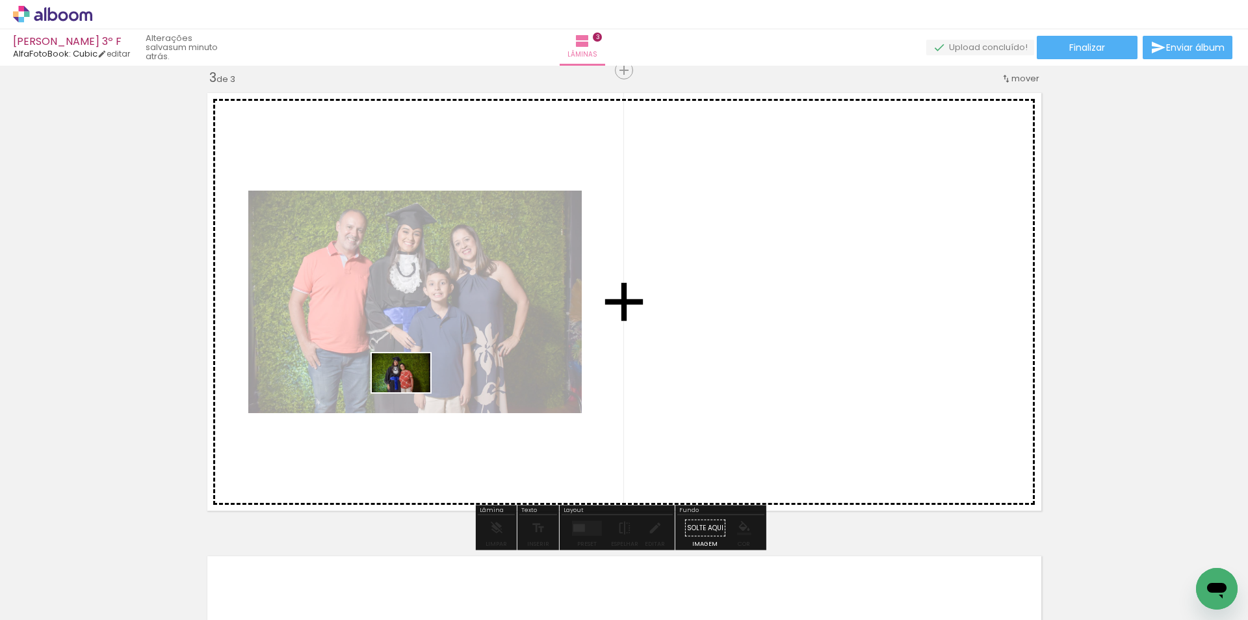
drag, startPoint x: 290, startPoint y: 583, endPoint x: 411, endPoint y: 392, distance: 225.7
click at [411, 392] on quentale-workspace at bounding box center [624, 310] width 1248 height 620
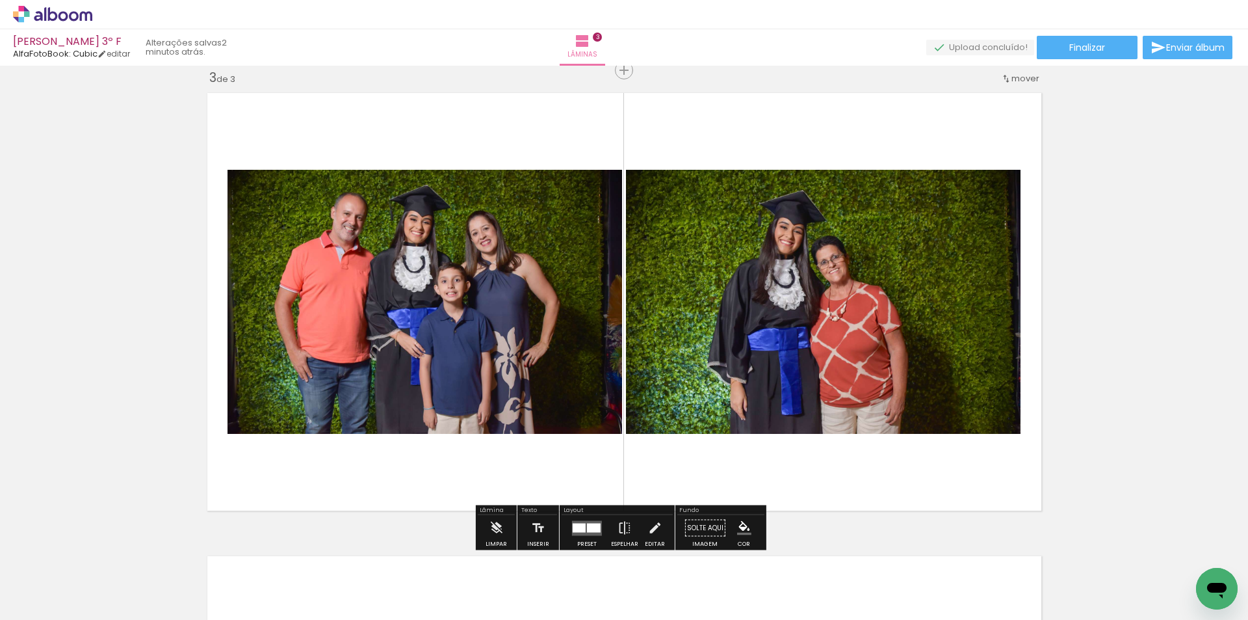
scroll to position [0, 5]
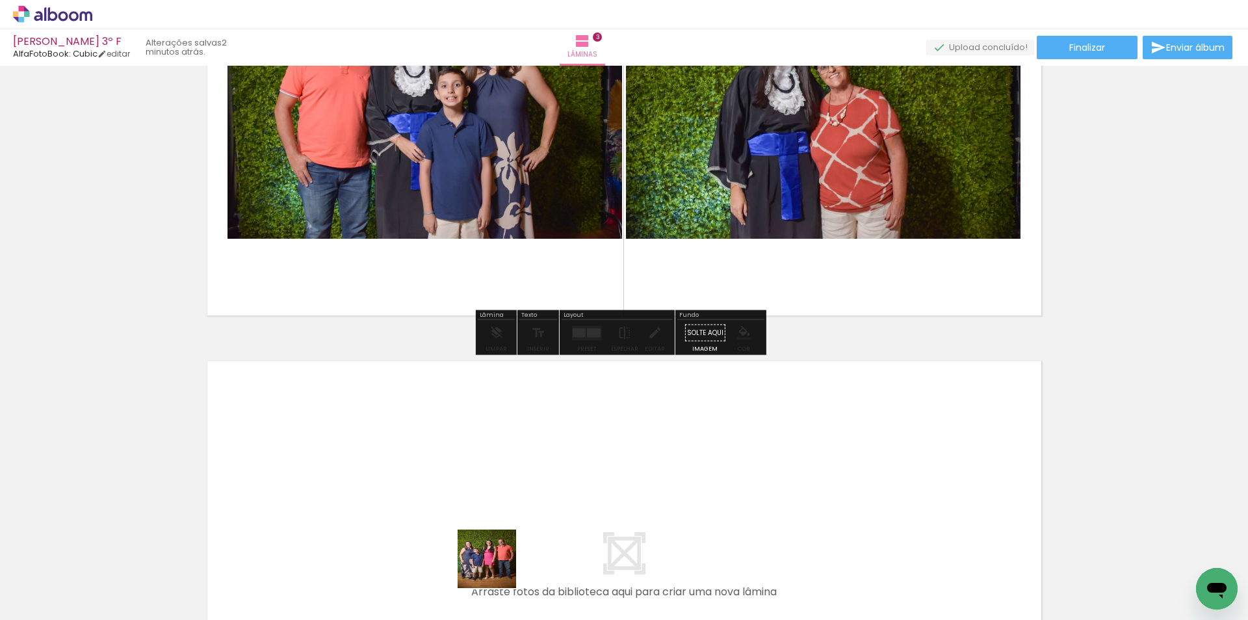
drag, startPoint x: 497, startPoint y: 568, endPoint x: 571, endPoint y: 585, distance: 75.9
click at [506, 466] on quentale-workspace at bounding box center [624, 310] width 1248 height 620
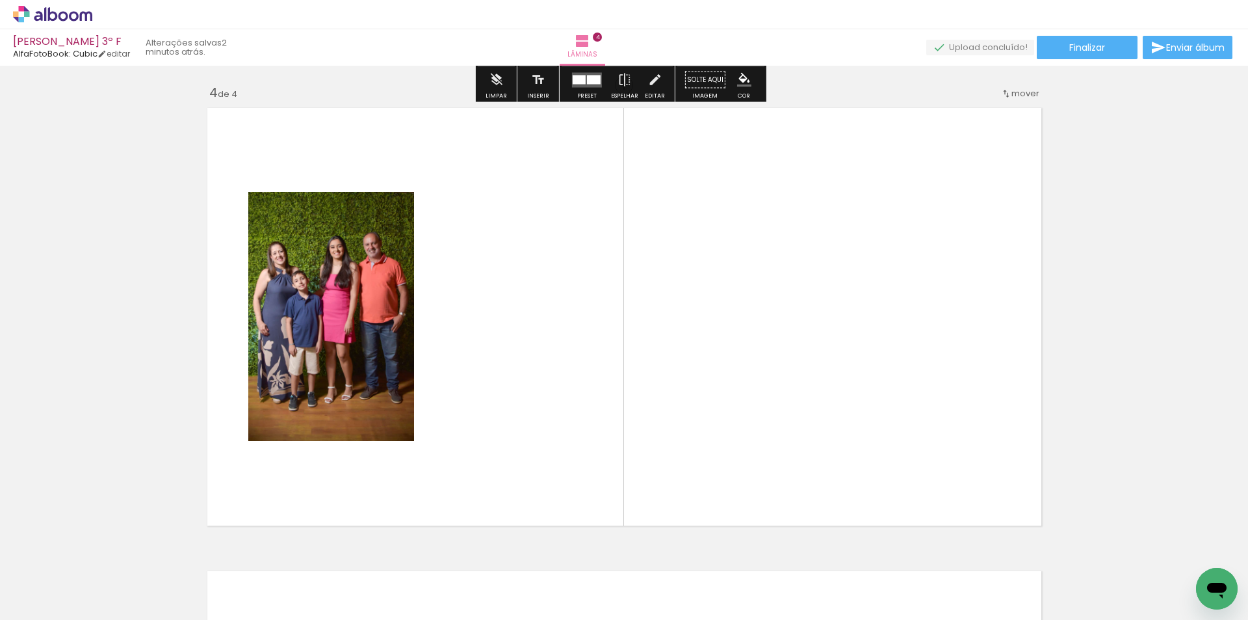
scroll to position [1406, 0]
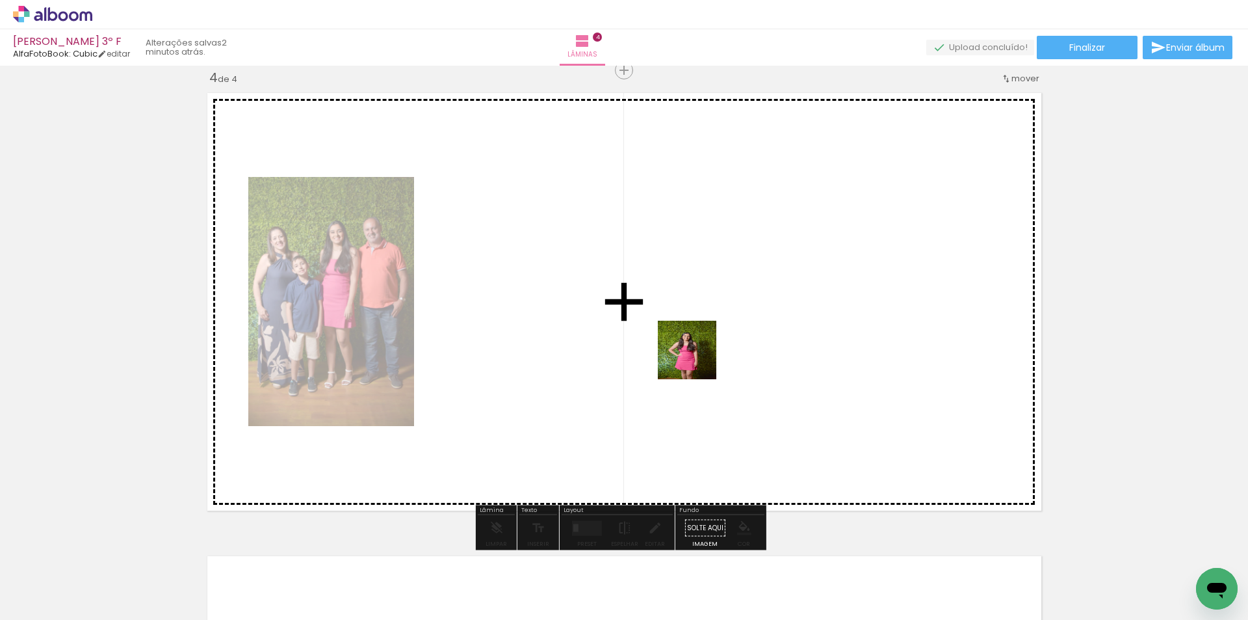
drag, startPoint x: 712, startPoint y: 574, endPoint x: 610, endPoint y: 537, distance: 108.6
click at [696, 360] on quentale-workspace at bounding box center [624, 310] width 1248 height 620
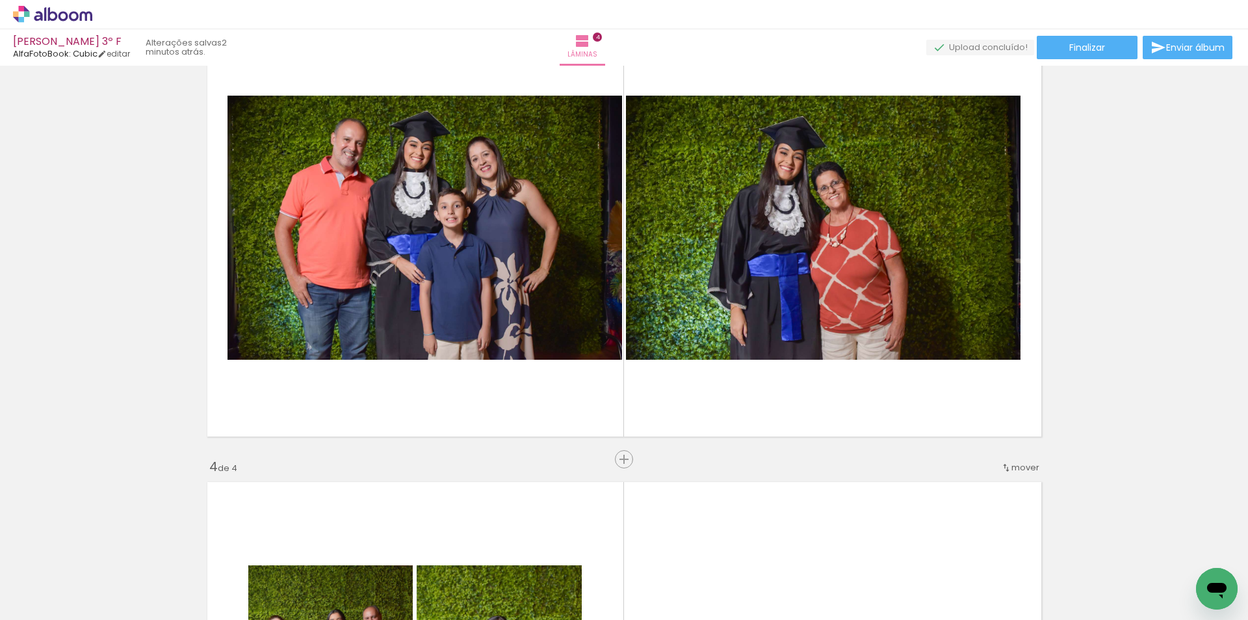
scroll to position [1016, 0]
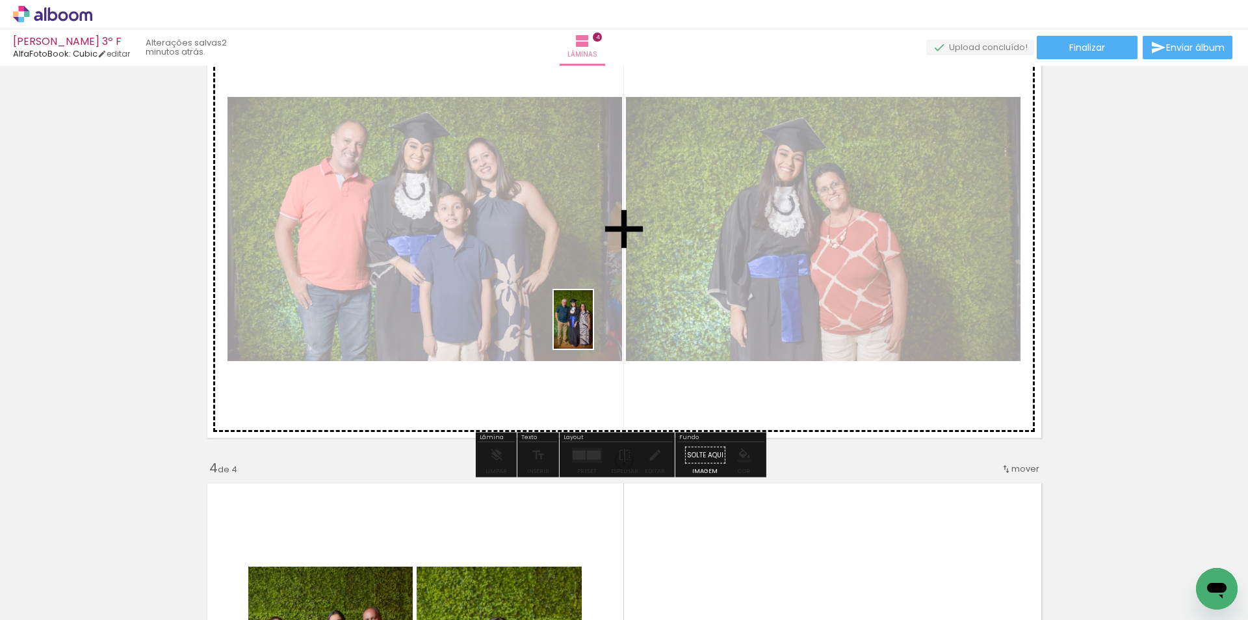
drag, startPoint x: 575, startPoint y: 573, endPoint x: 593, endPoint y: 329, distance: 245.1
click at [593, 329] on quentale-workspace at bounding box center [624, 310] width 1248 height 620
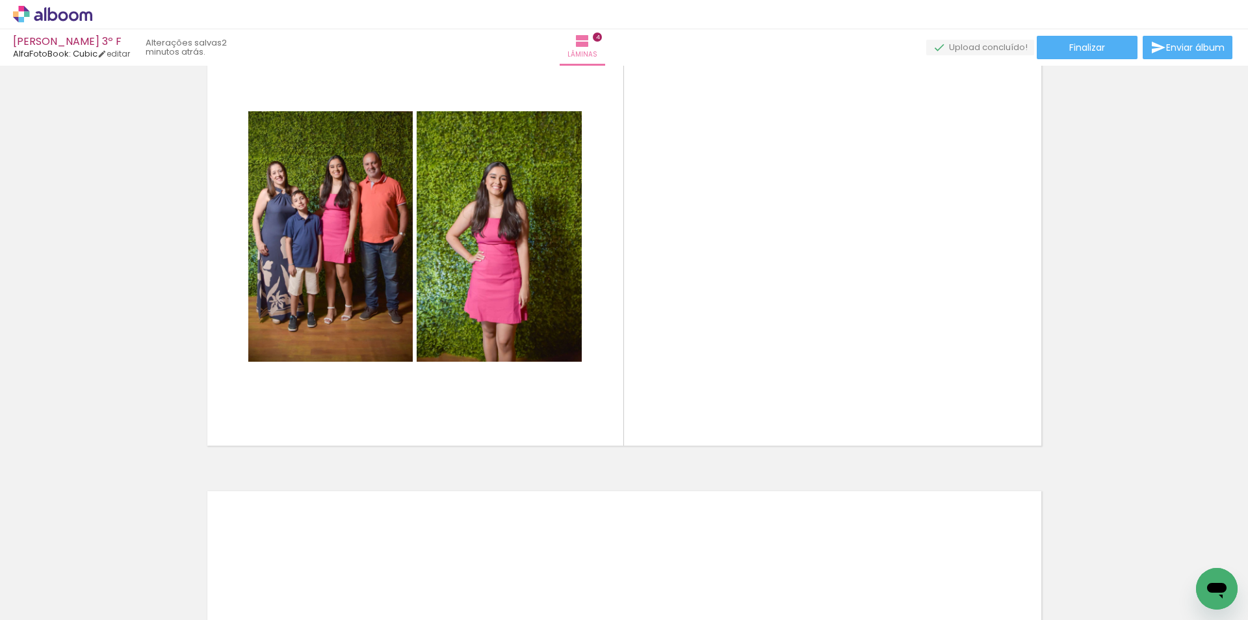
scroll to position [0, 0]
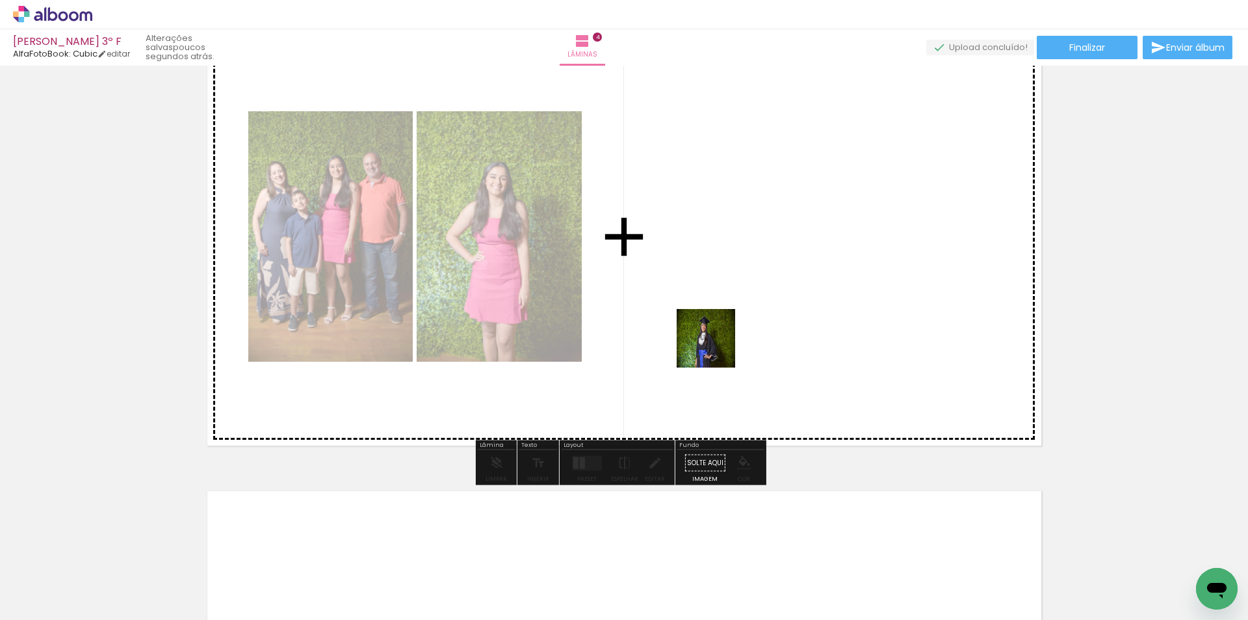
drag, startPoint x: 125, startPoint y: 577, endPoint x: 726, endPoint y: 344, distance: 644.9
click at [726, 344] on quentale-workspace at bounding box center [624, 310] width 1248 height 620
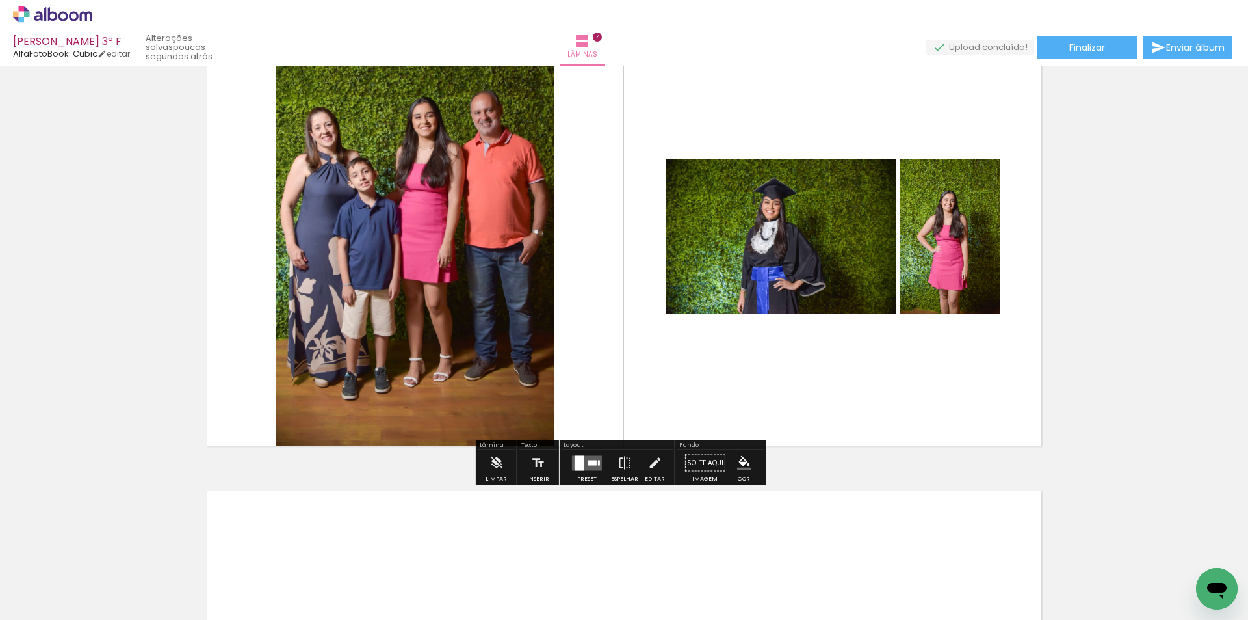
scroll to position [0, 197]
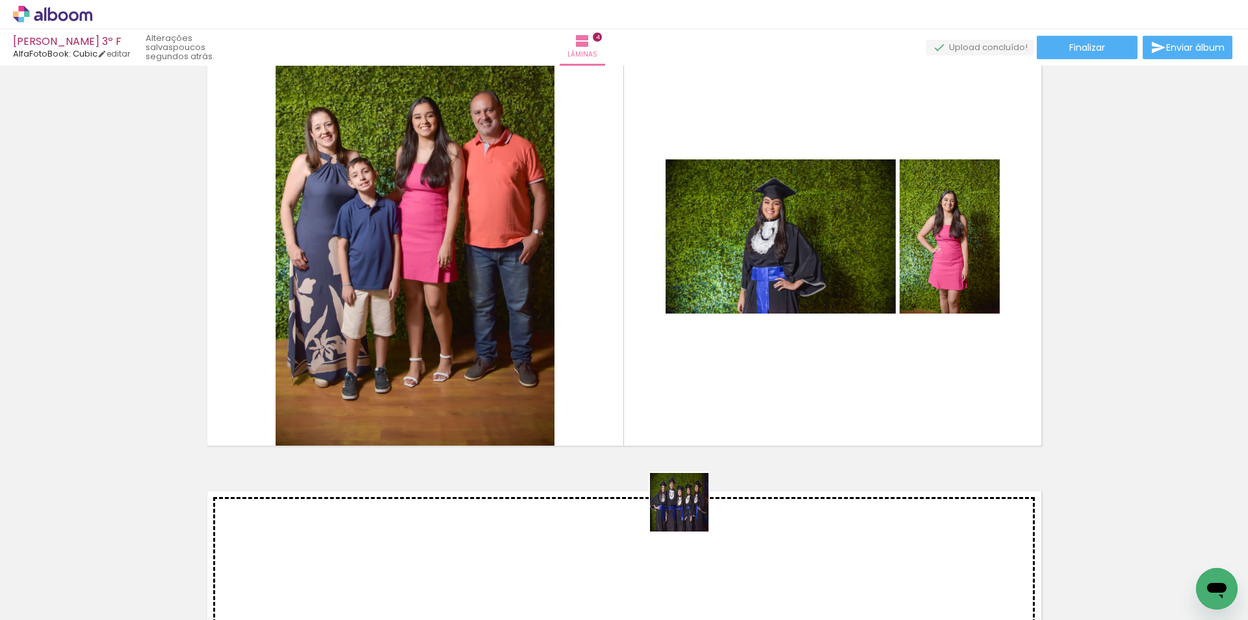
drag, startPoint x: 667, startPoint y: 579, endPoint x: 702, endPoint y: 377, distance: 204.5
click at [702, 377] on quentale-workspace at bounding box center [624, 310] width 1248 height 620
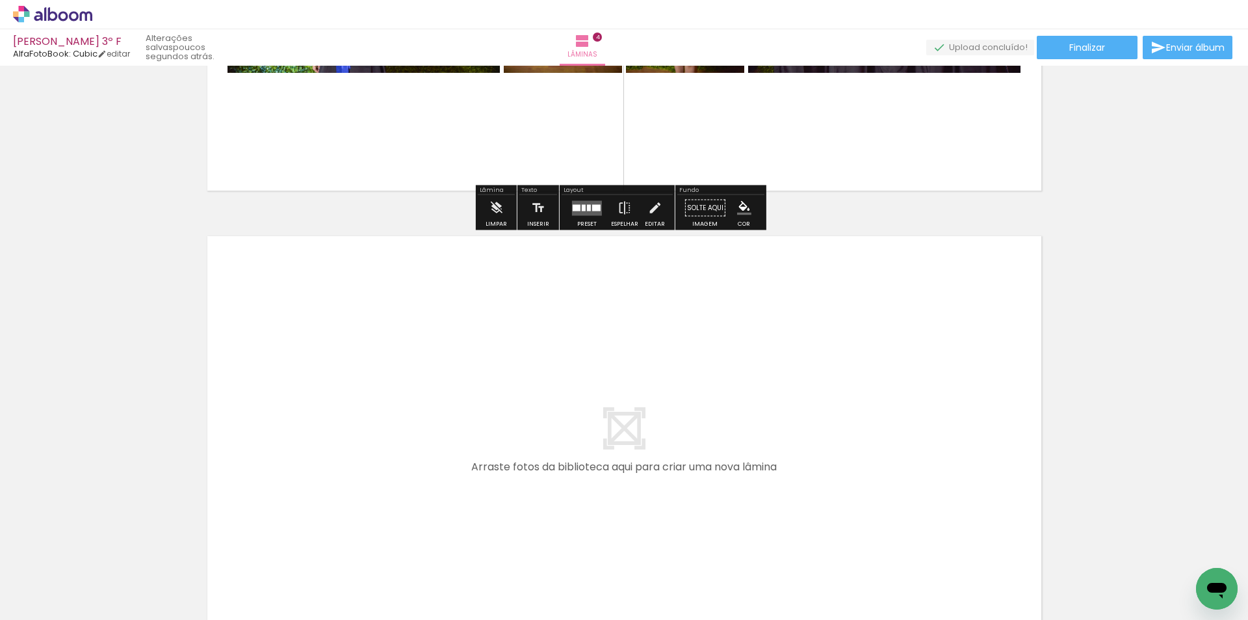
scroll to position [1796, 0]
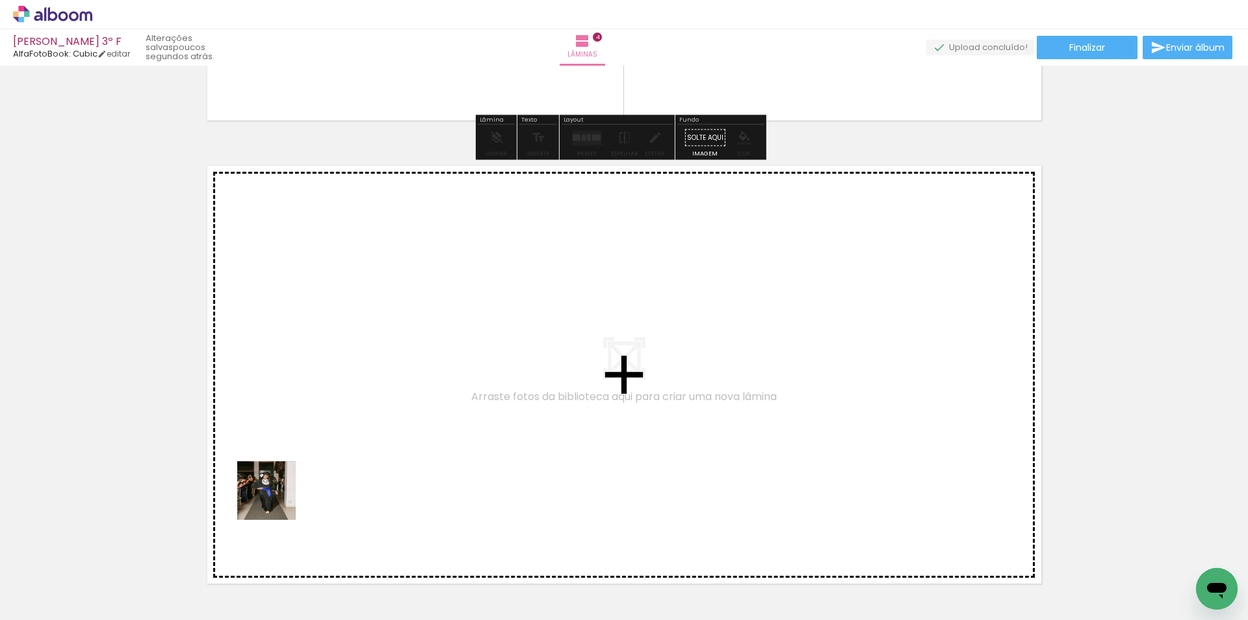
drag, startPoint x: 224, startPoint y: 577, endPoint x: 648, endPoint y: 583, distance: 424.6
click at [362, 399] on quentale-workspace at bounding box center [624, 310] width 1248 height 620
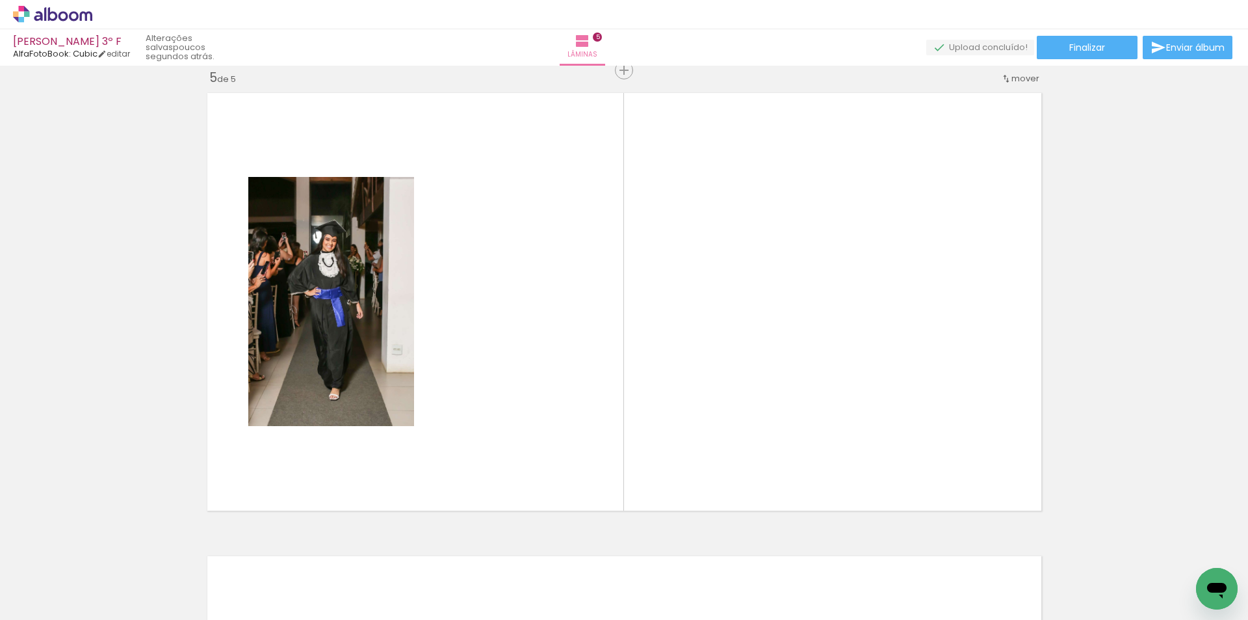
scroll to position [0, 0]
click at [375, 573] on div at bounding box center [349, 576] width 64 height 43
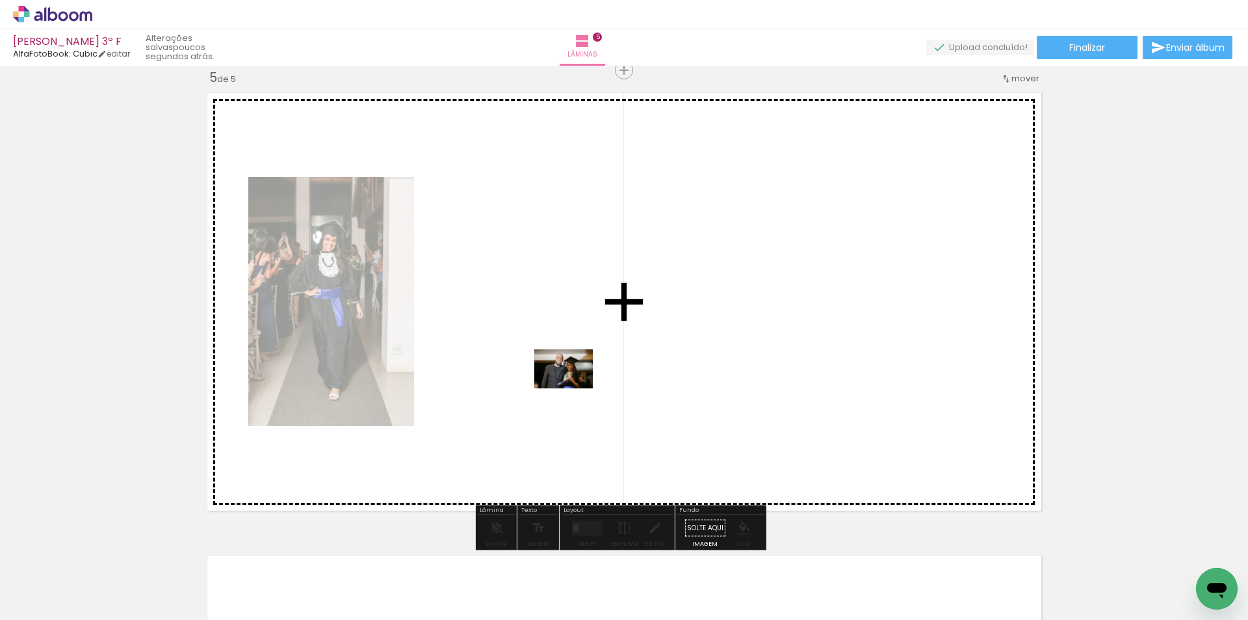
drag, startPoint x: 369, startPoint y: 571, endPoint x: 573, endPoint y: 388, distance: 274.0
click at [573, 388] on quentale-workspace at bounding box center [624, 310] width 1248 height 620
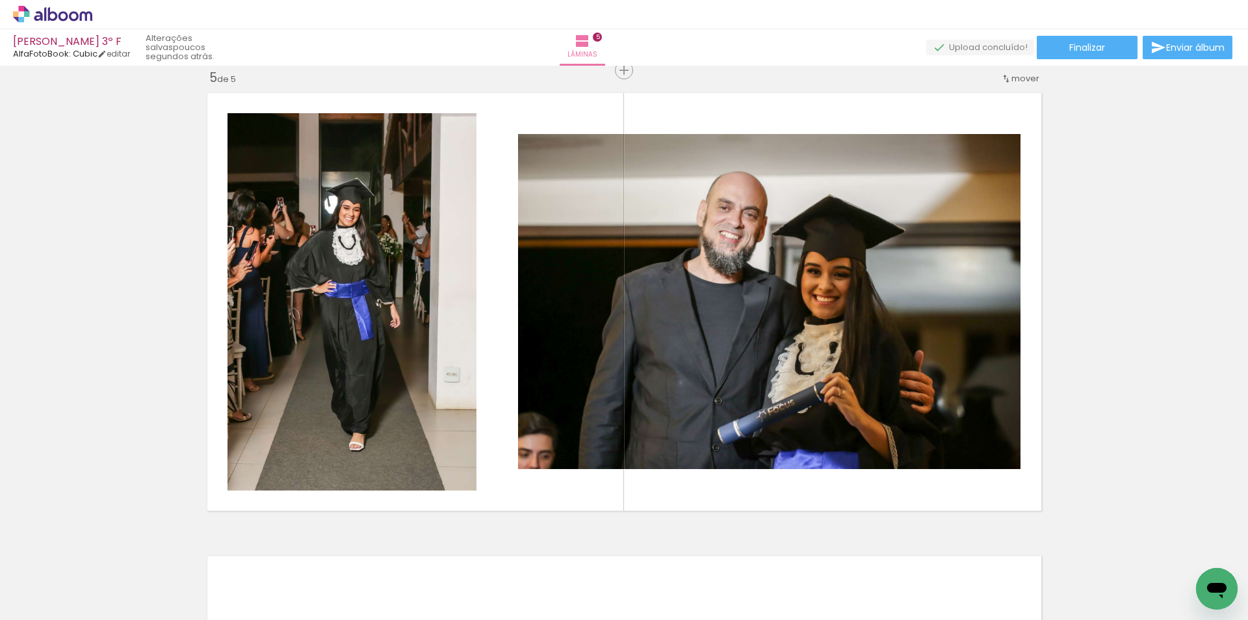
scroll to position [0, 377]
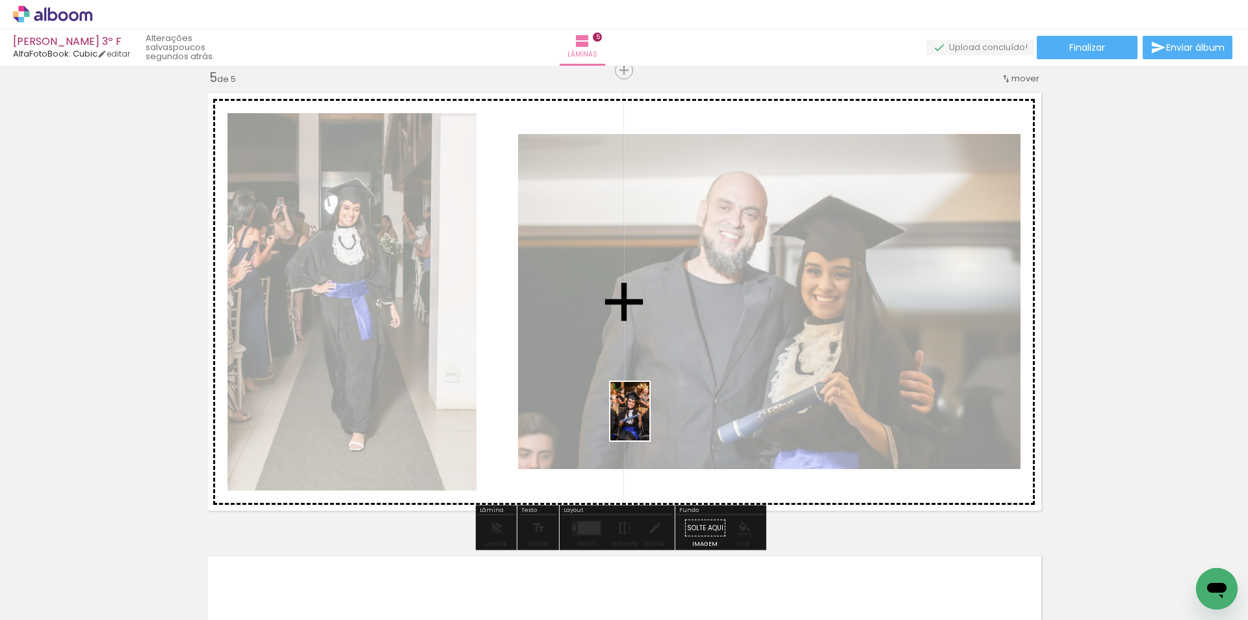
drag, startPoint x: 624, startPoint y: 581, endPoint x: 614, endPoint y: 520, distance: 62.0
click at [649, 417] on quentale-workspace at bounding box center [624, 310] width 1248 height 620
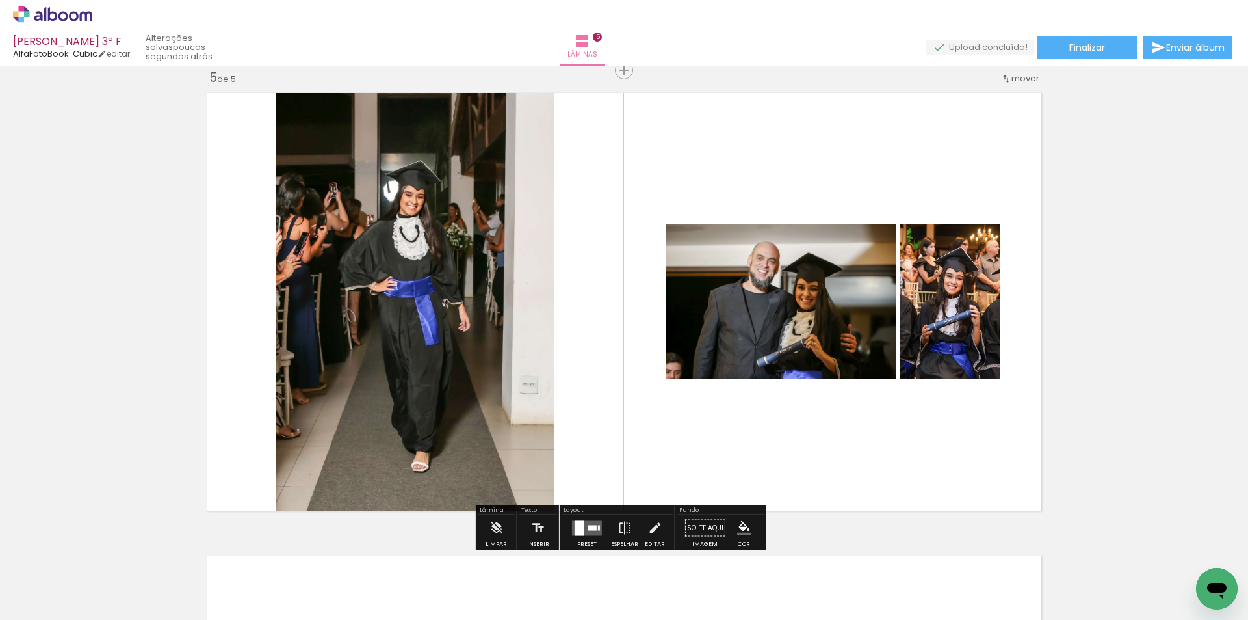
scroll to position [2129, 0]
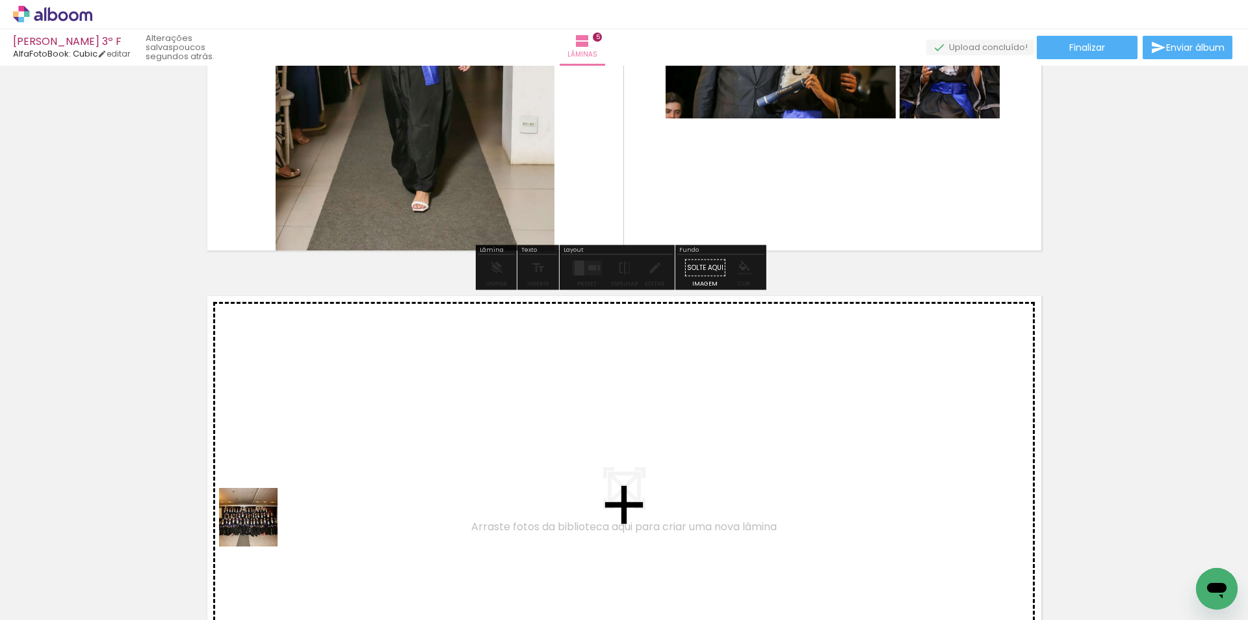
drag, startPoint x: 212, startPoint y: 576, endPoint x: 303, endPoint y: 541, distance: 97.6
click at [298, 472] on quentale-workspace at bounding box center [624, 310] width 1248 height 620
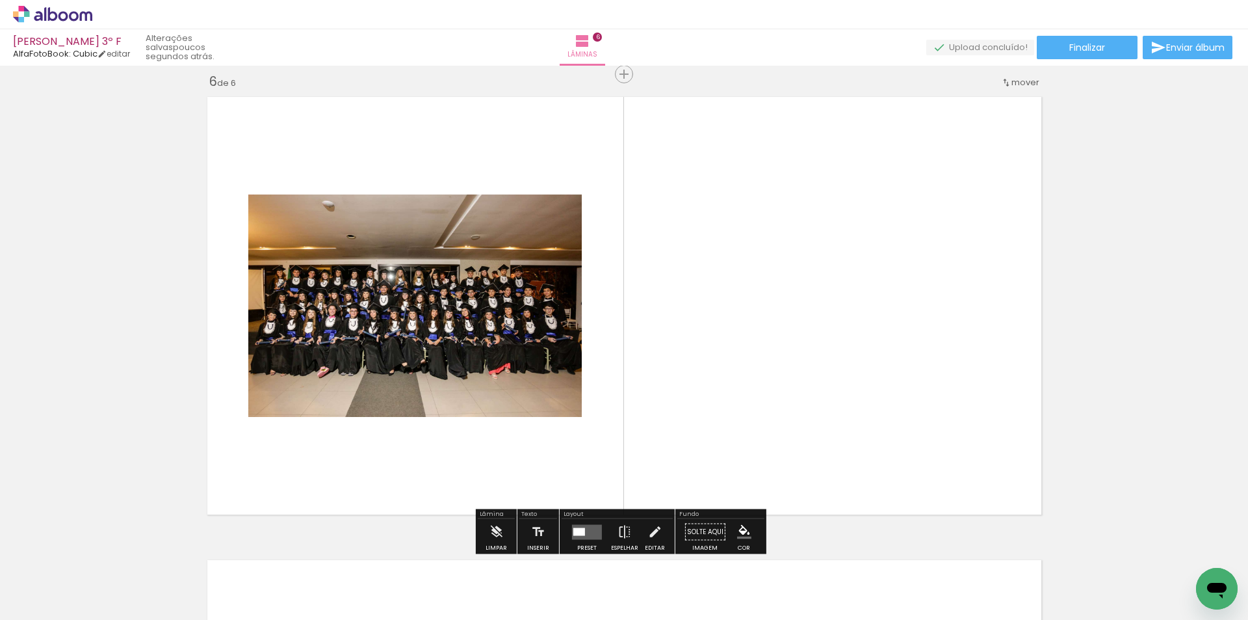
scroll to position [2332, 0]
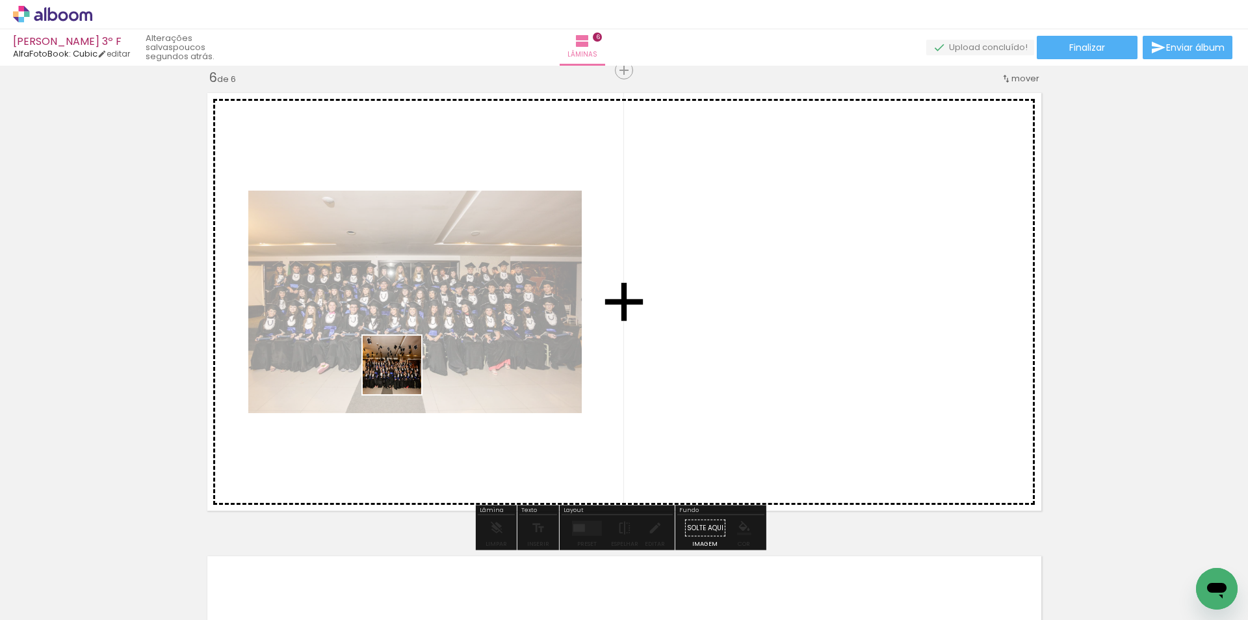
drag, startPoint x: 287, startPoint y: 579, endPoint x: 617, endPoint y: 599, distance: 330.3
click at [403, 373] on quentale-workspace at bounding box center [624, 310] width 1248 height 620
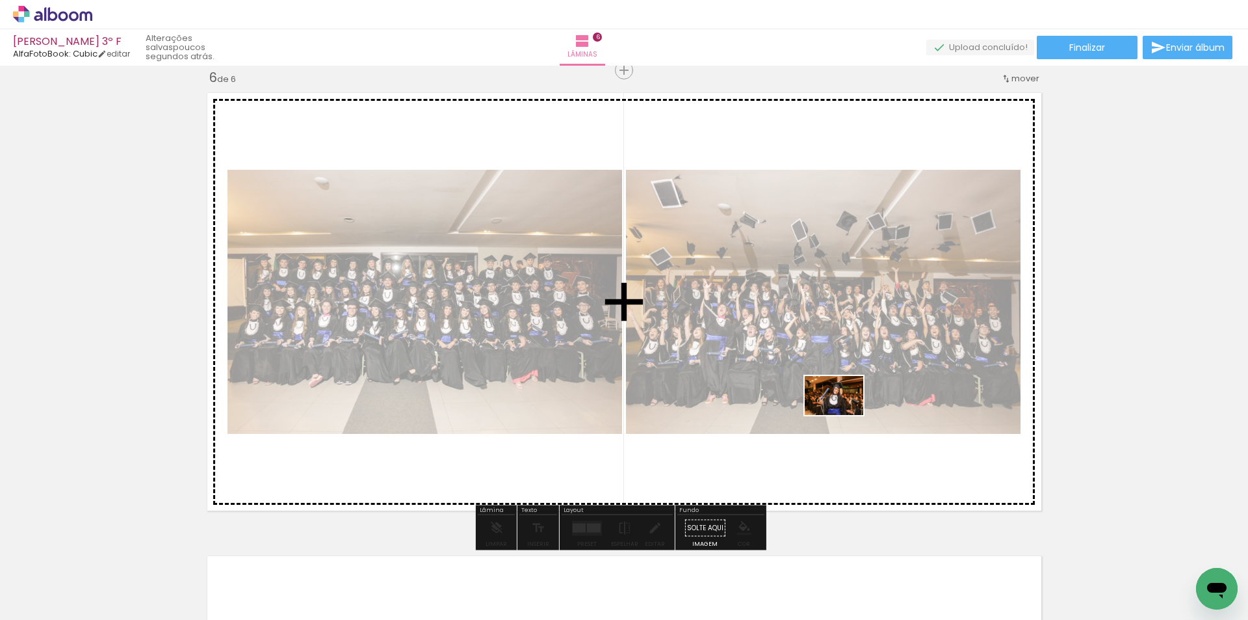
drag, startPoint x: 923, startPoint y: 581, endPoint x: 548, endPoint y: 604, distance: 375.9
click at [842, 415] on quentale-workspace at bounding box center [624, 310] width 1248 height 620
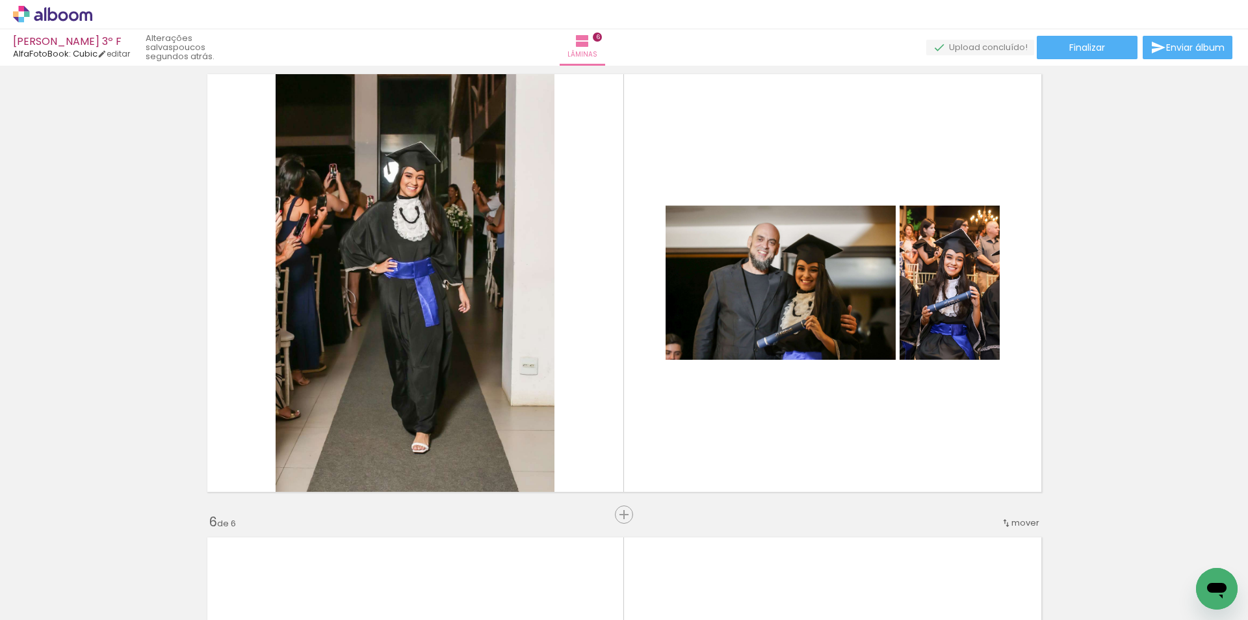
scroll to position [1876, 0]
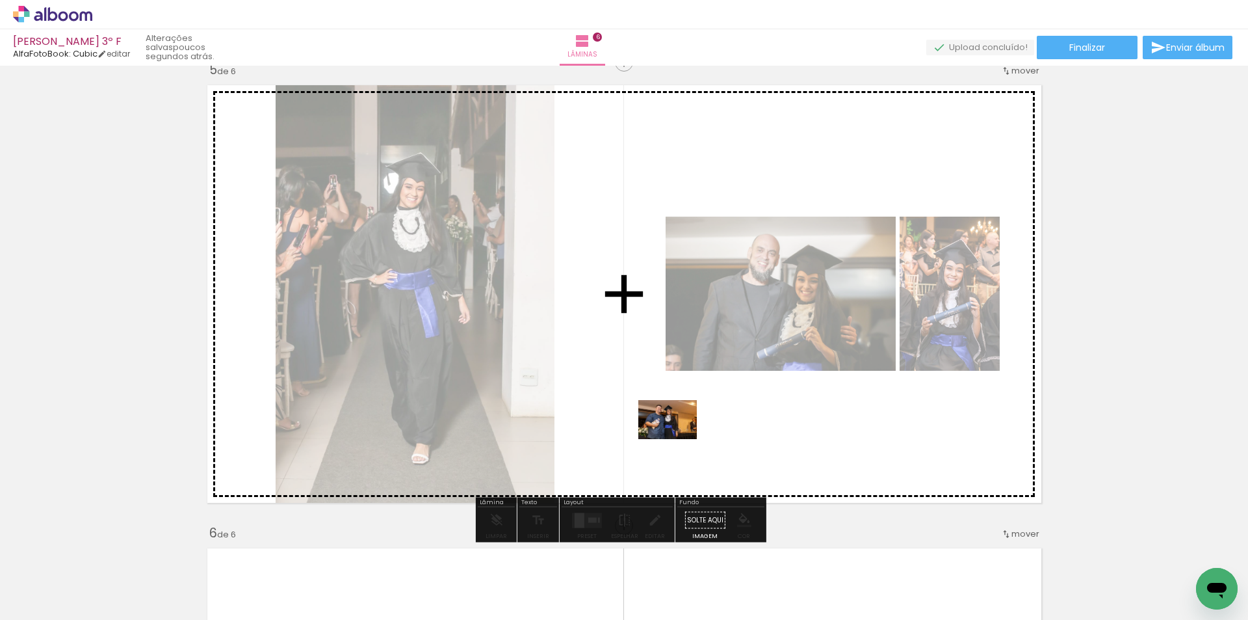
drag, startPoint x: 671, startPoint y: 572, endPoint x: 634, endPoint y: 534, distance: 52.9
click at [678, 437] on quentale-workspace at bounding box center [624, 310] width 1248 height 620
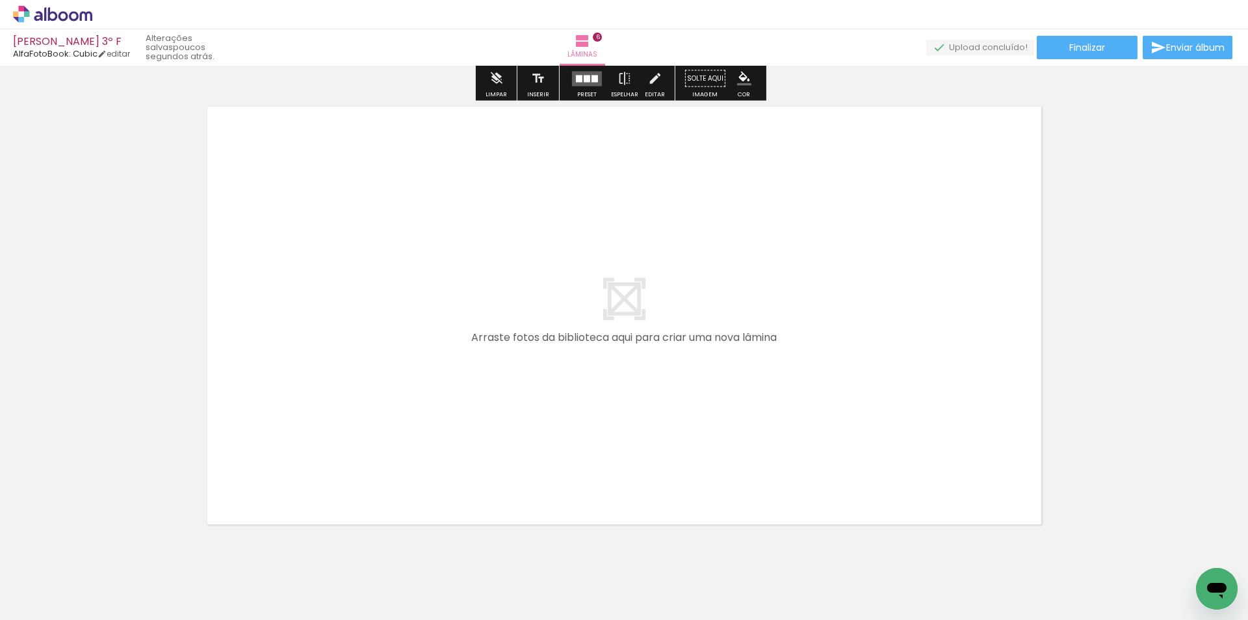
scroll to position [2819, 0]
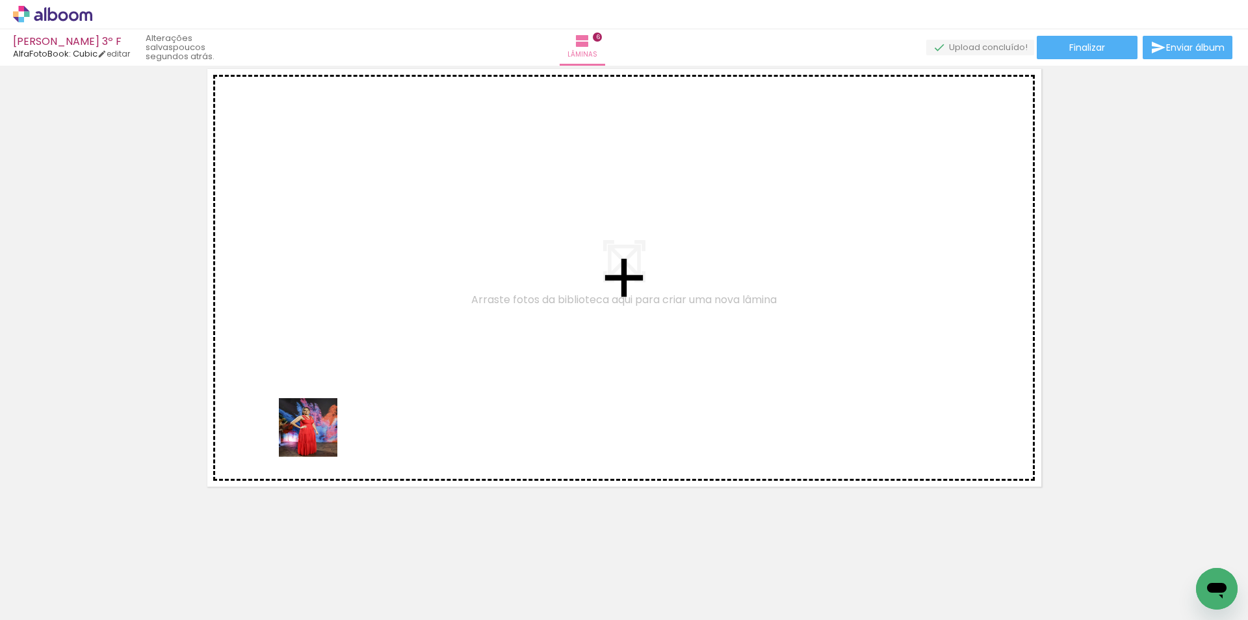
drag, startPoint x: 239, startPoint y: 570, endPoint x: 323, endPoint y: 420, distance: 172.3
click at [323, 420] on quentale-workspace at bounding box center [624, 310] width 1248 height 620
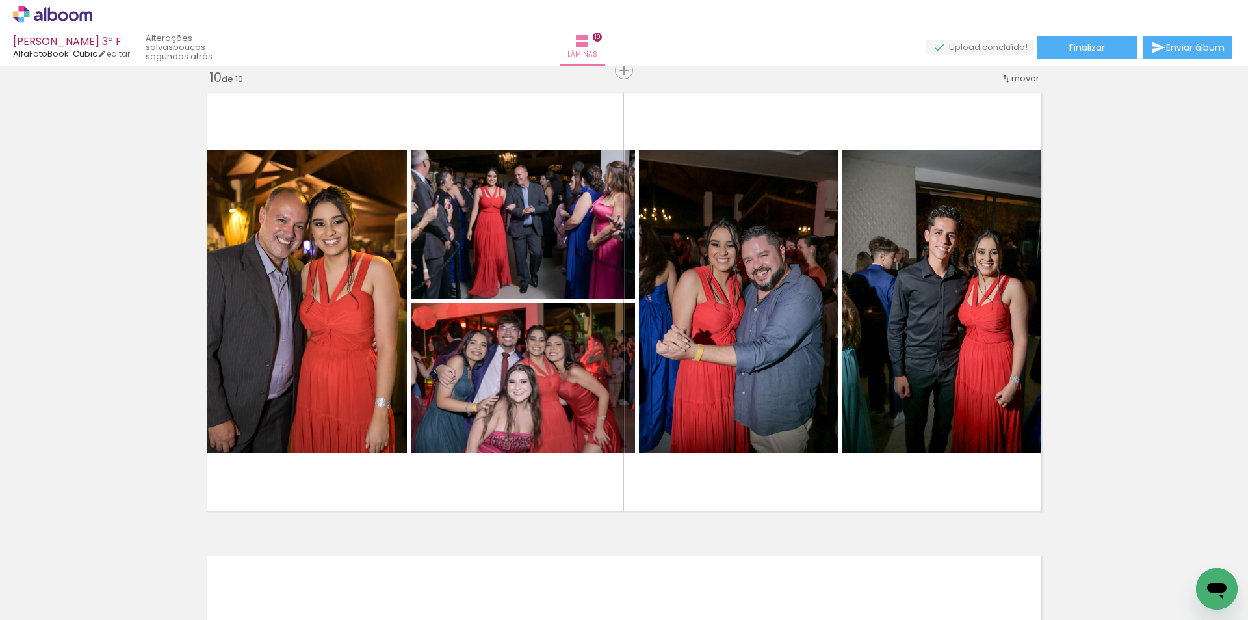
scroll to position [0, 1702]
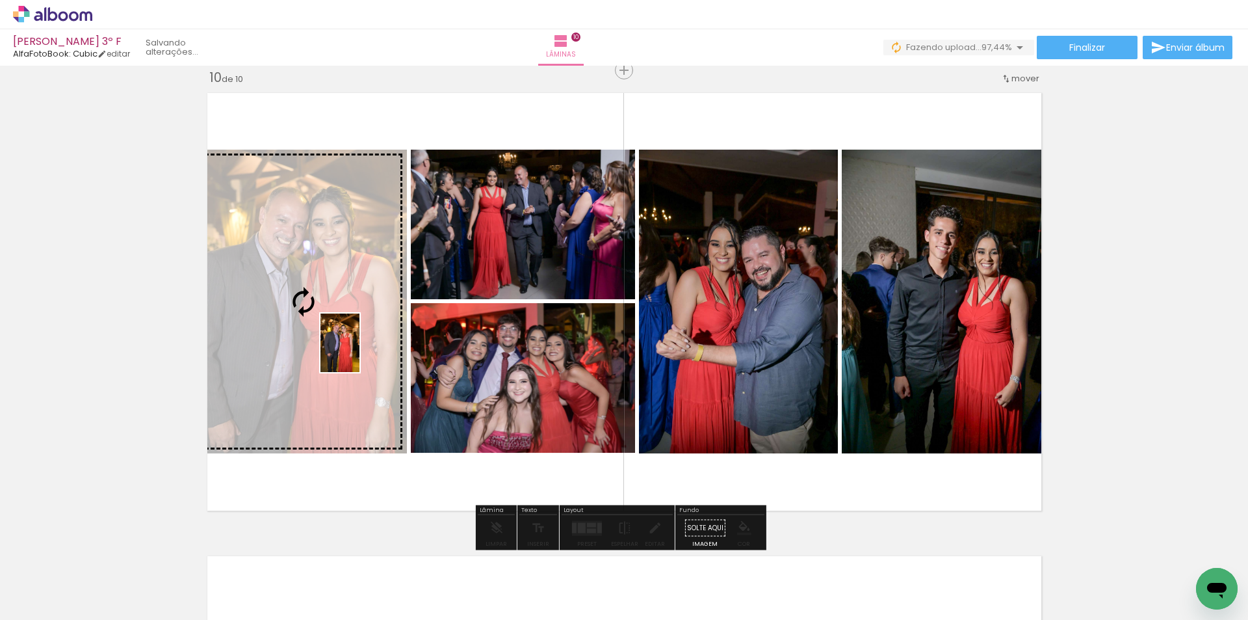
drag, startPoint x: 1192, startPoint y: 570, endPoint x: 360, endPoint y: 352, distance: 860.1
click at [360, 352] on quentale-workspace at bounding box center [624, 310] width 1248 height 620
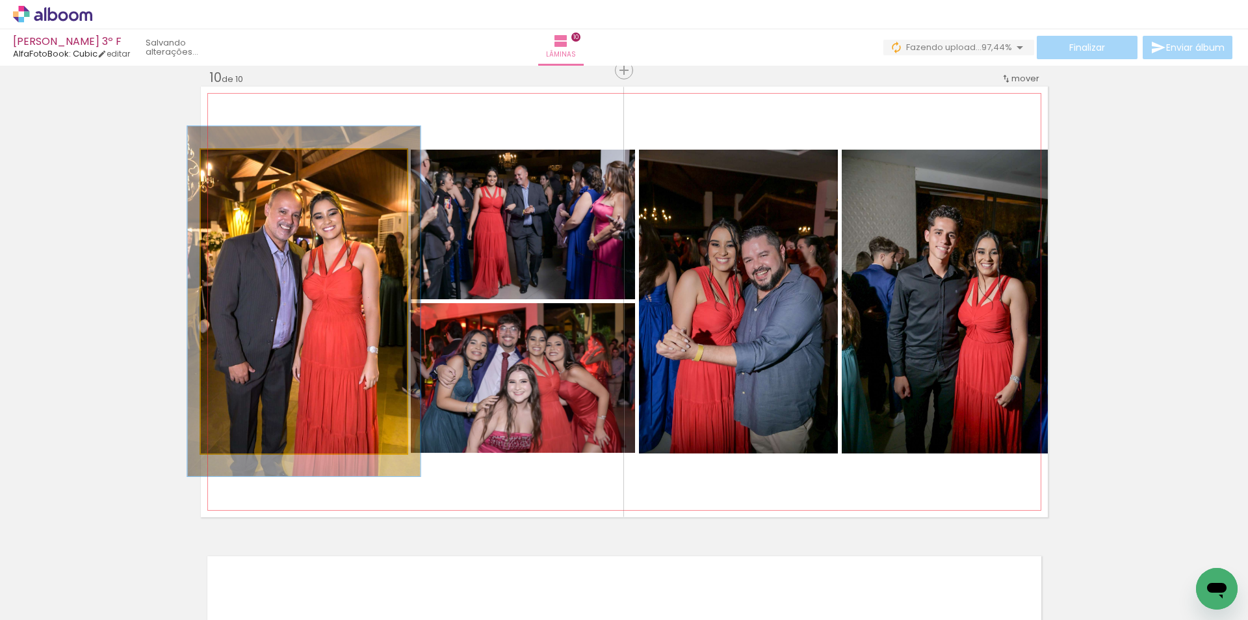
type paper-slider "113"
click at [231, 164] on div at bounding box center [237, 163] width 12 height 12
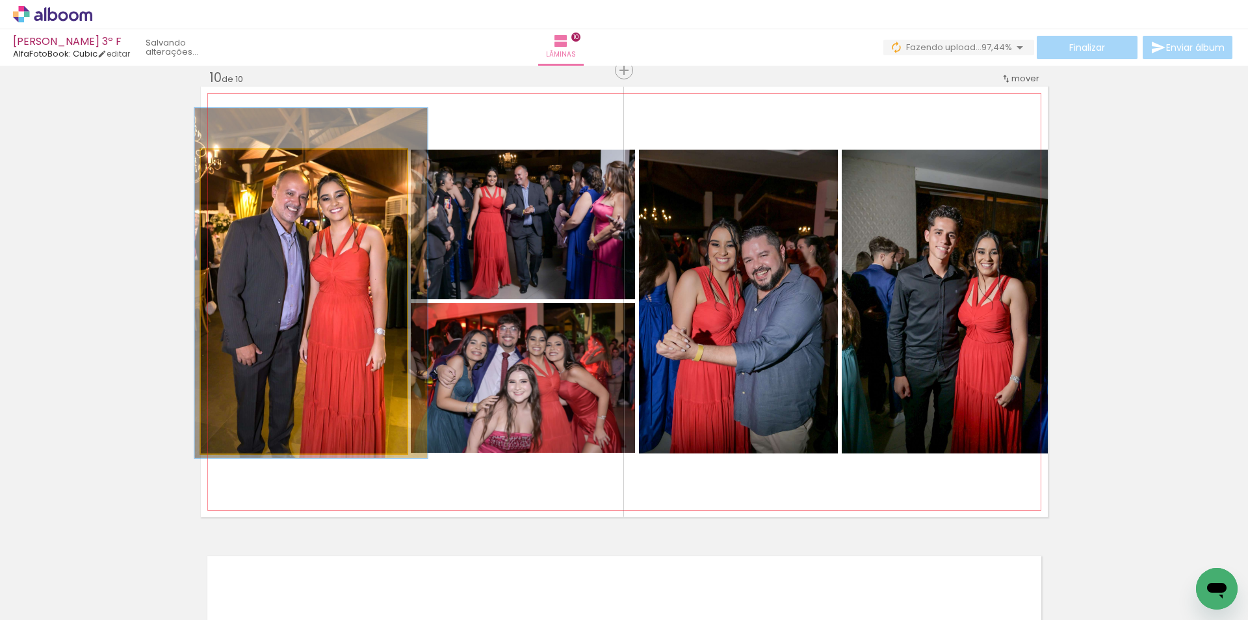
drag, startPoint x: 311, startPoint y: 332, endPoint x: 319, endPoint y: 314, distance: 19.6
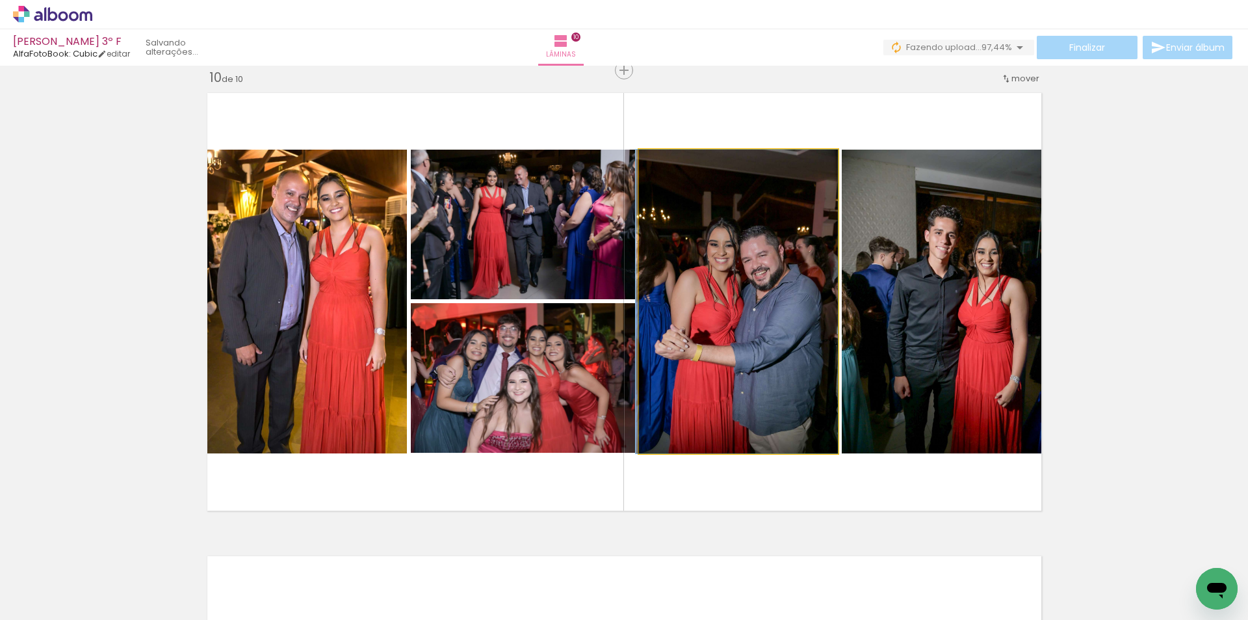
drag, startPoint x: 735, startPoint y: 358, endPoint x: 728, endPoint y: 334, distance: 24.5
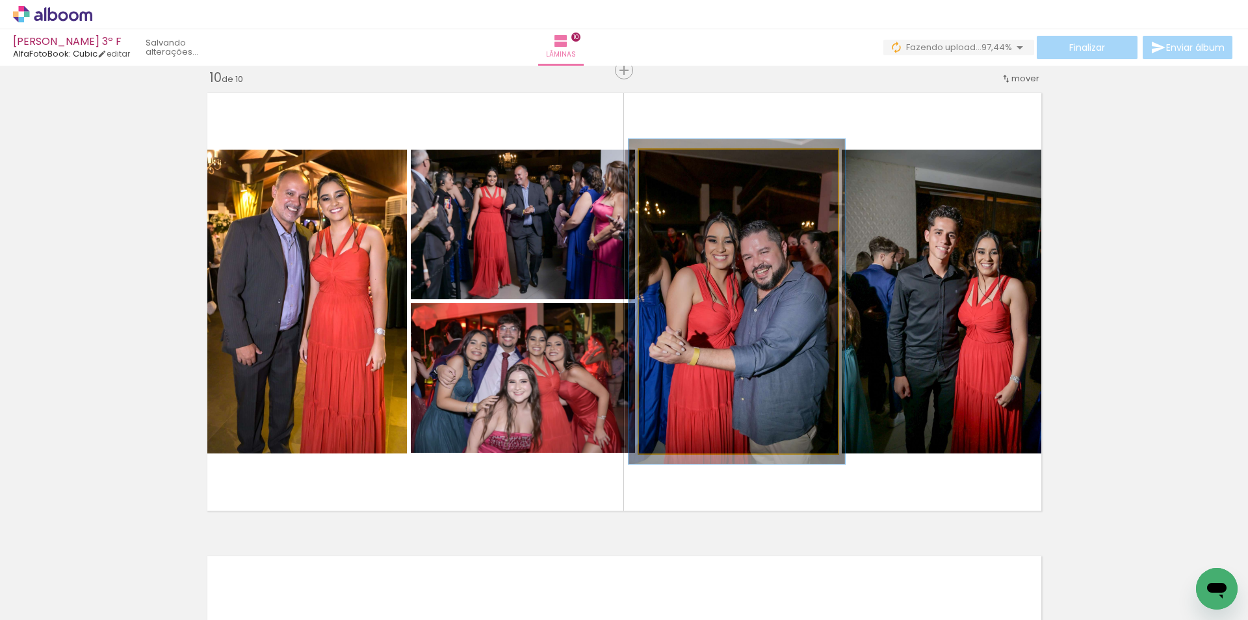
type paper-slider "107"
click at [666, 163] on div at bounding box center [672, 163] width 12 height 12
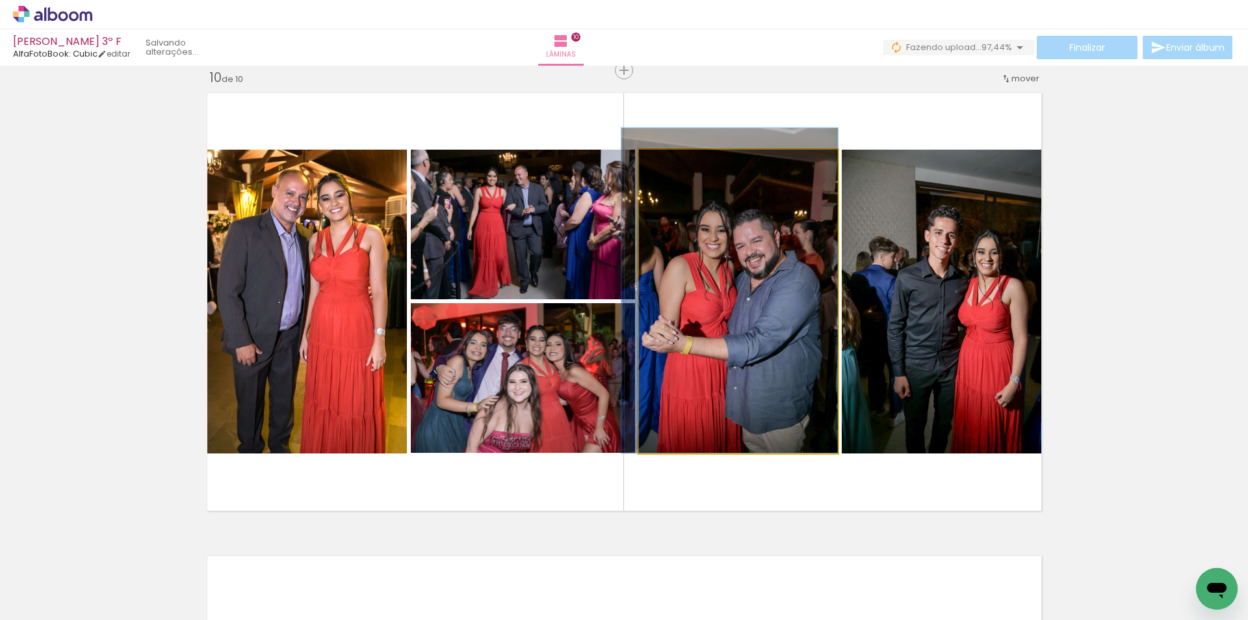
drag, startPoint x: 713, startPoint y: 338, endPoint x: 705, endPoint y: 291, distance: 47.5
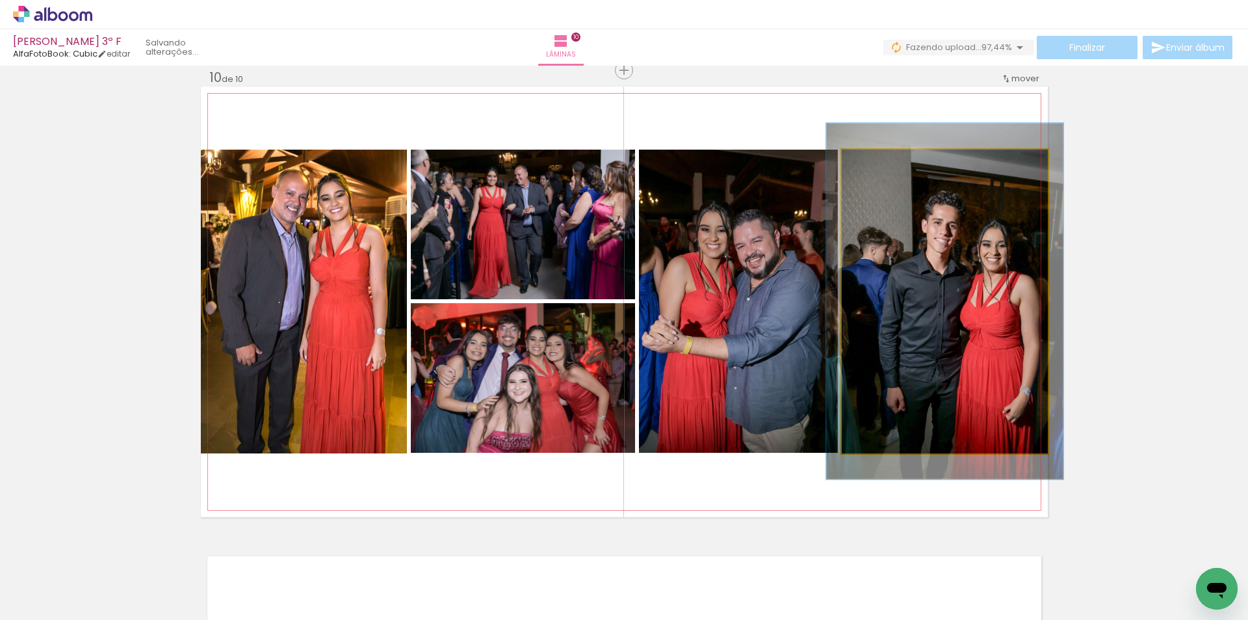
type paper-slider "115"
click at [875, 164] on div at bounding box center [879, 163] width 12 height 12
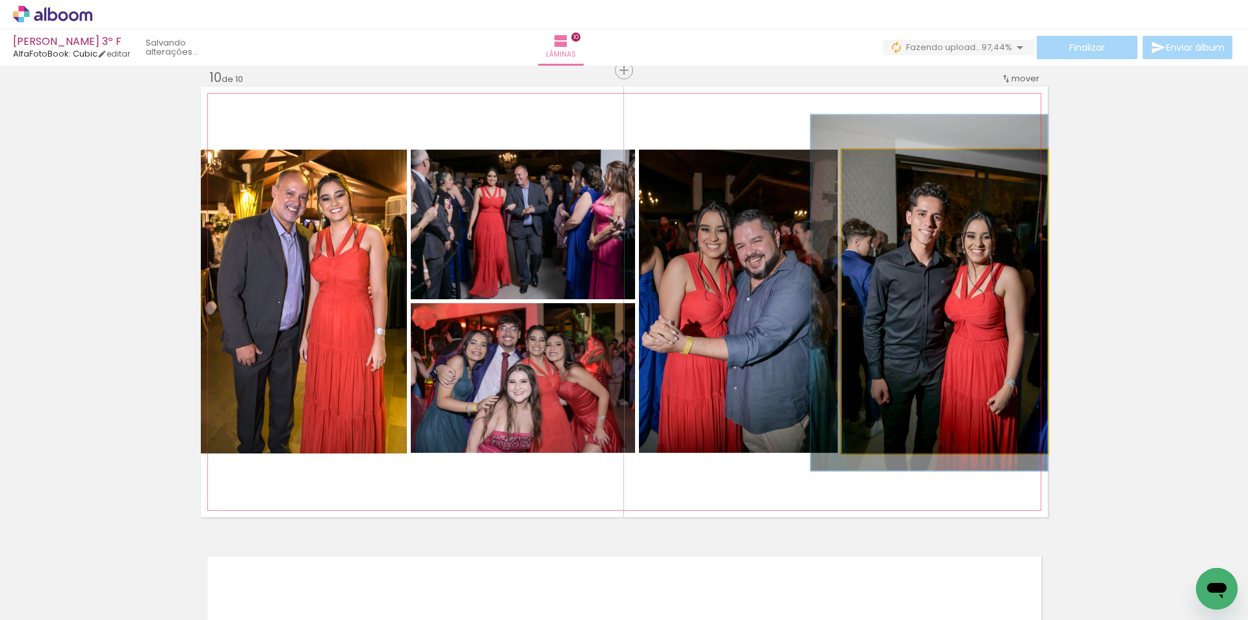
drag, startPoint x: 1026, startPoint y: 317, endPoint x: 949, endPoint y: 309, distance: 77.8
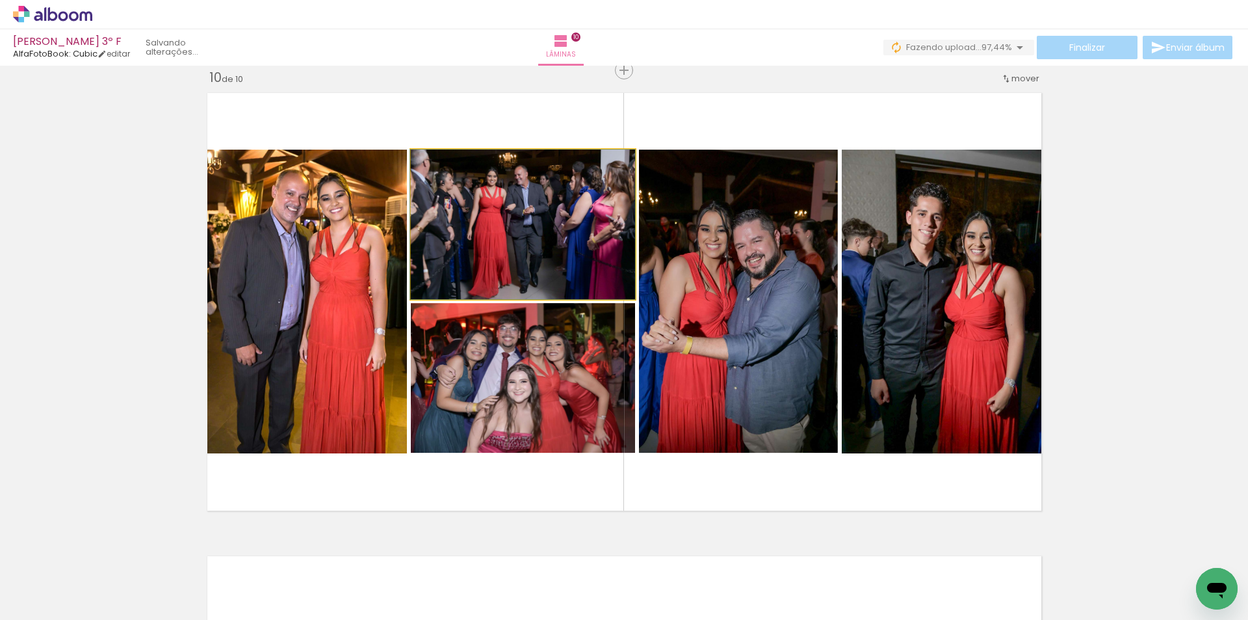
type paper-slider "100"
click at [440, 161] on div at bounding box center [442, 163] width 12 height 12
drag, startPoint x: 495, startPoint y: 208, endPoint x: 507, endPoint y: 191, distance: 20.6
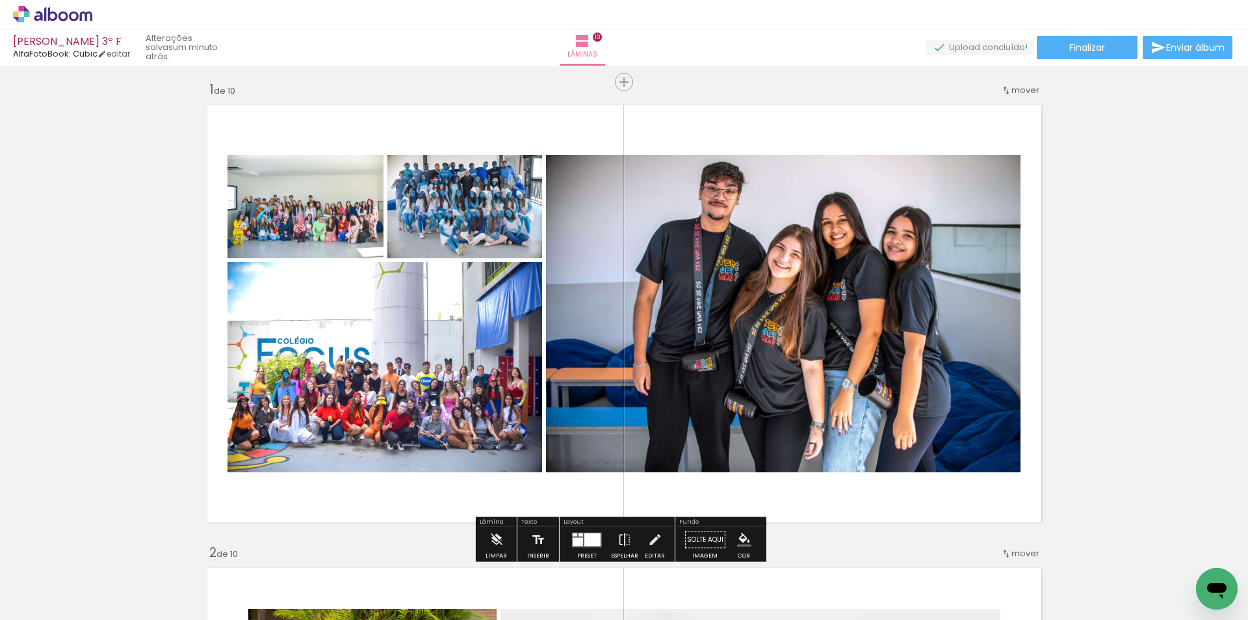
scroll to position [0, 0]
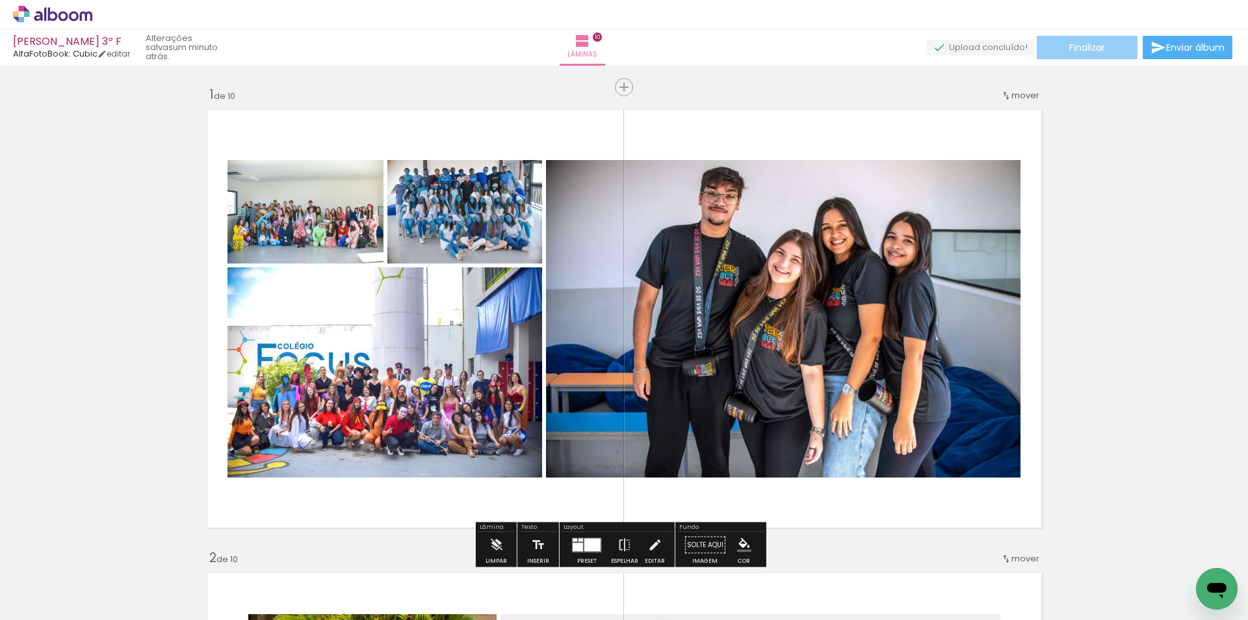
click at [1094, 50] on span "Finalizar" at bounding box center [1088, 47] width 36 height 9
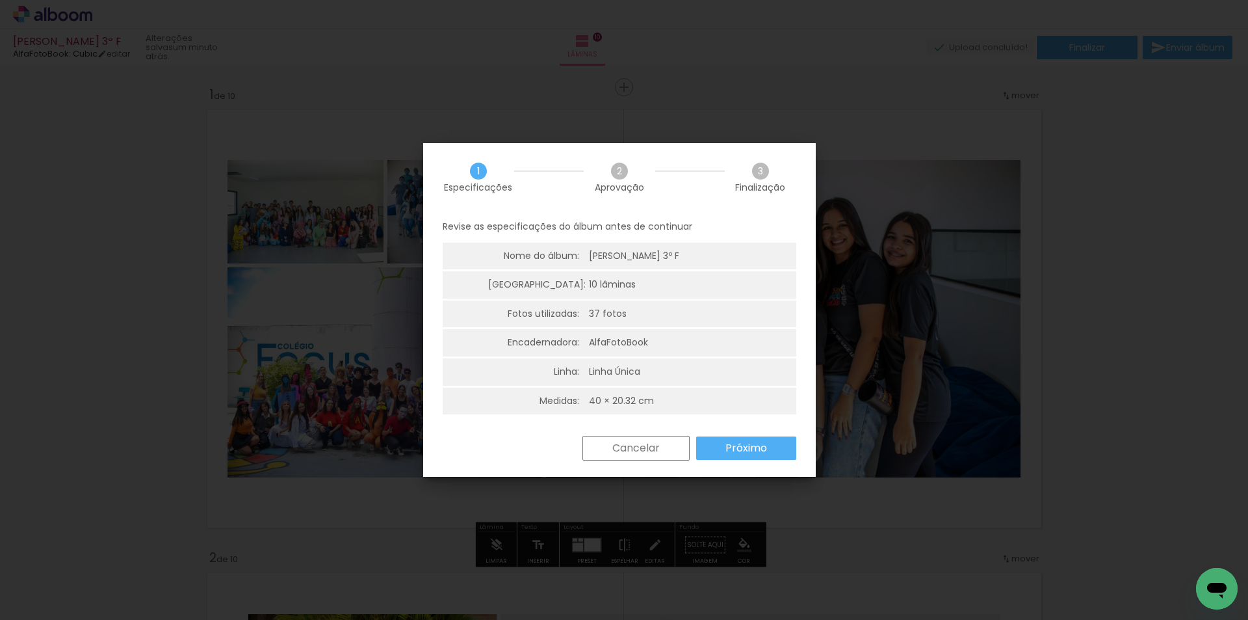
click at [787, 448] on paper-button "Próximo" at bounding box center [746, 447] width 100 height 23
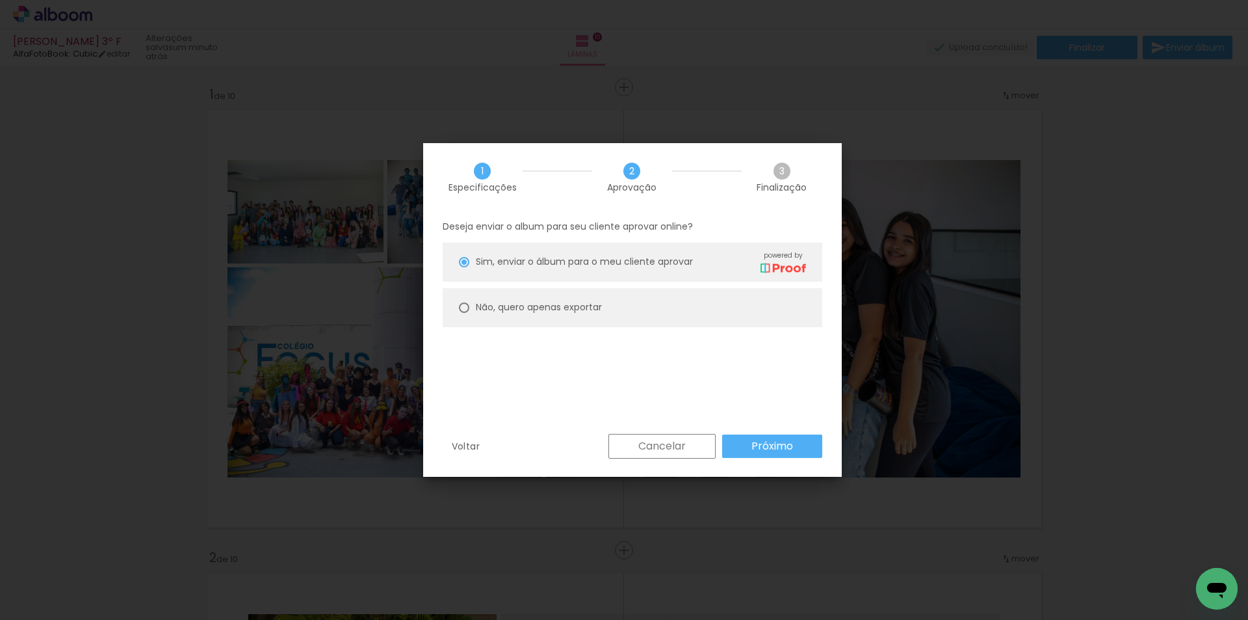
click at [599, 317] on paper-radio-button "Não, quero apenas exportar" at bounding box center [633, 307] width 380 height 39
type paper-radio-button "on"
click at [0, 0] on slot "Próximo" at bounding box center [0, 0] width 0 height 0
type input "Alta, 300 DPI"
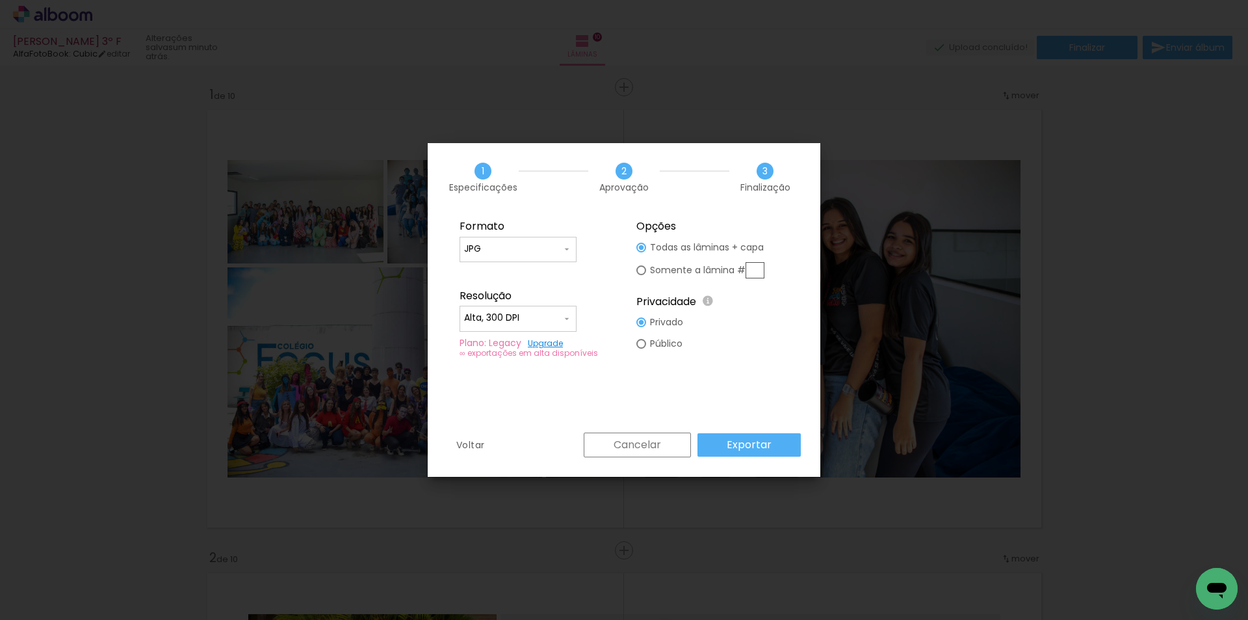
click at [0, 0] on slot "Exportar" at bounding box center [0, 0] width 0 height 0
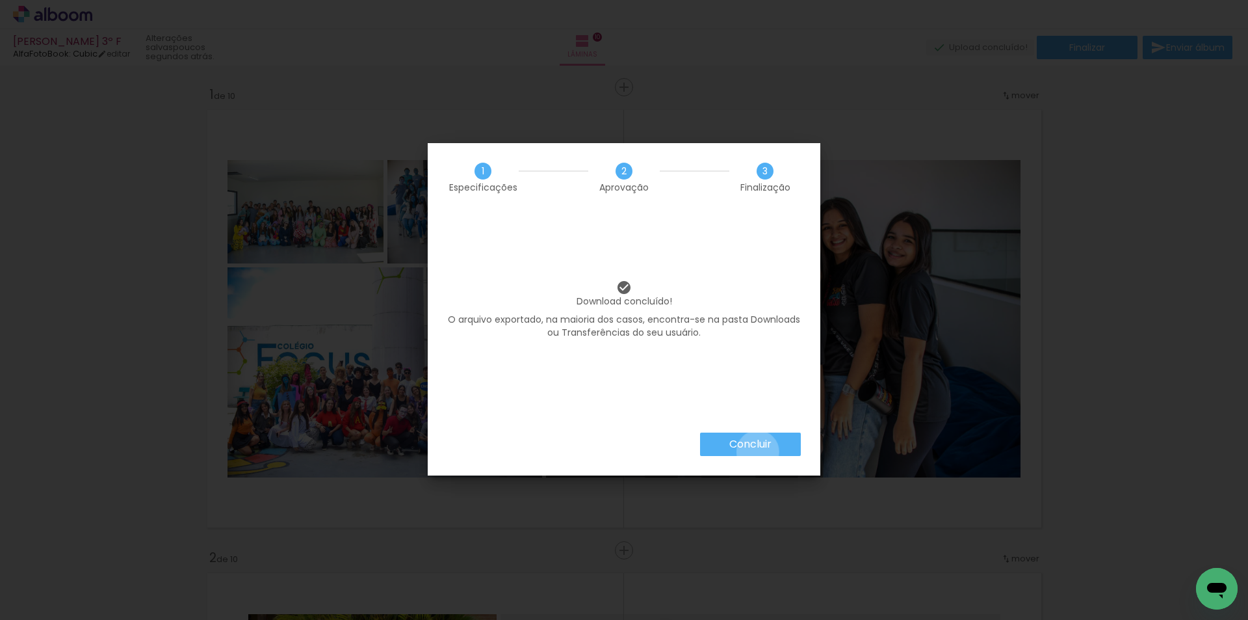
click at [757, 451] on paper-button "Concluir" at bounding box center [750, 443] width 101 height 23
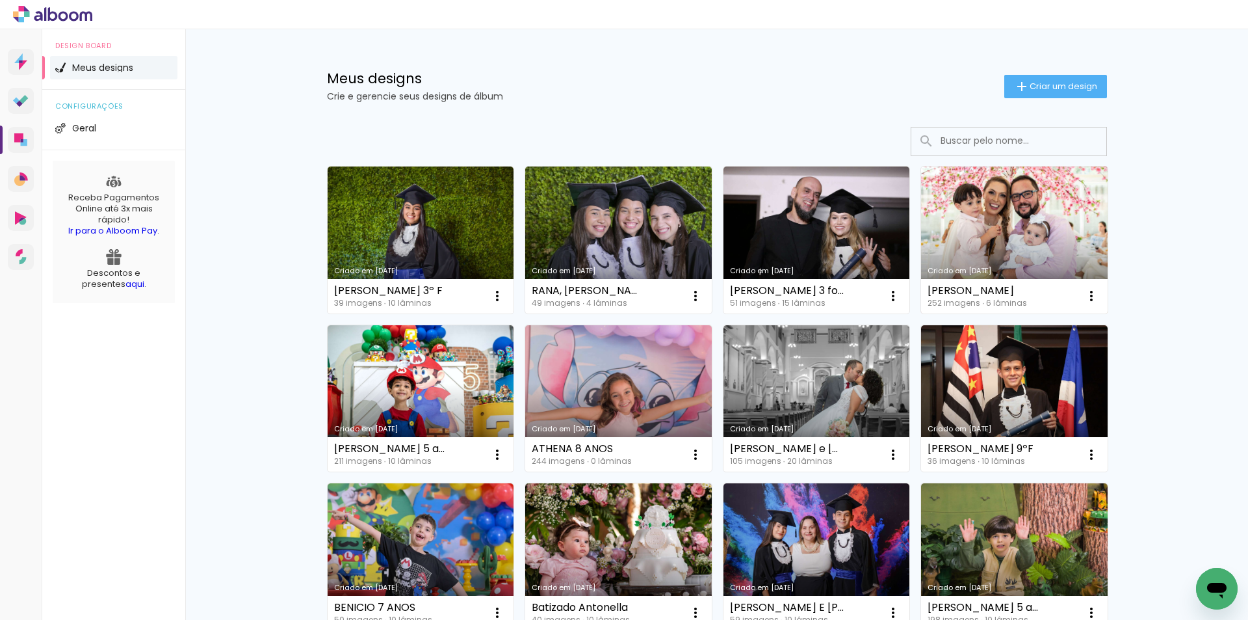
click at [967, 259] on link "Criado em [DATE]" at bounding box center [1014, 239] width 187 height 147
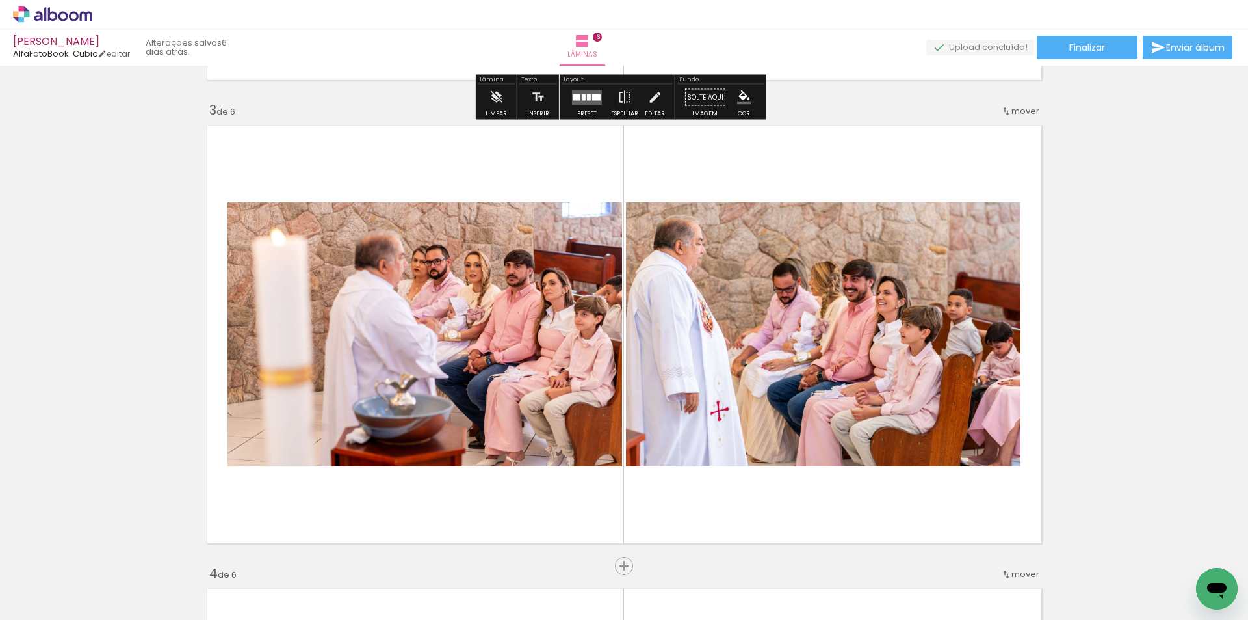
scroll to position [1170, 0]
